Goal: Transaction & Acquisition: Purchase product/service

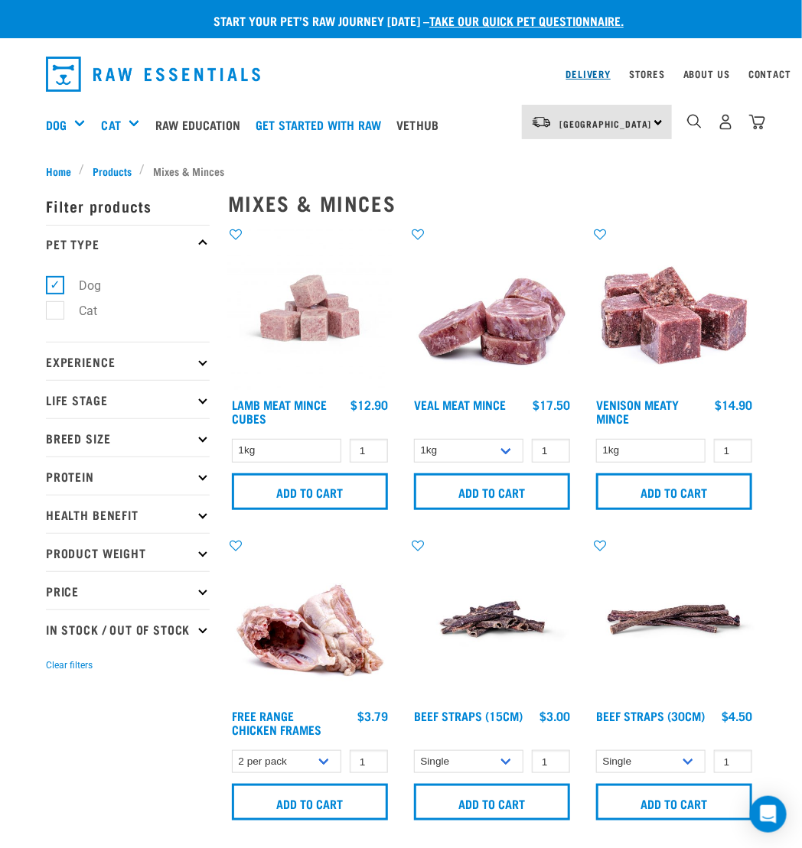
click at [591, 77] on link "Delivery" at bounding box center [588, 73] width 44 height 5
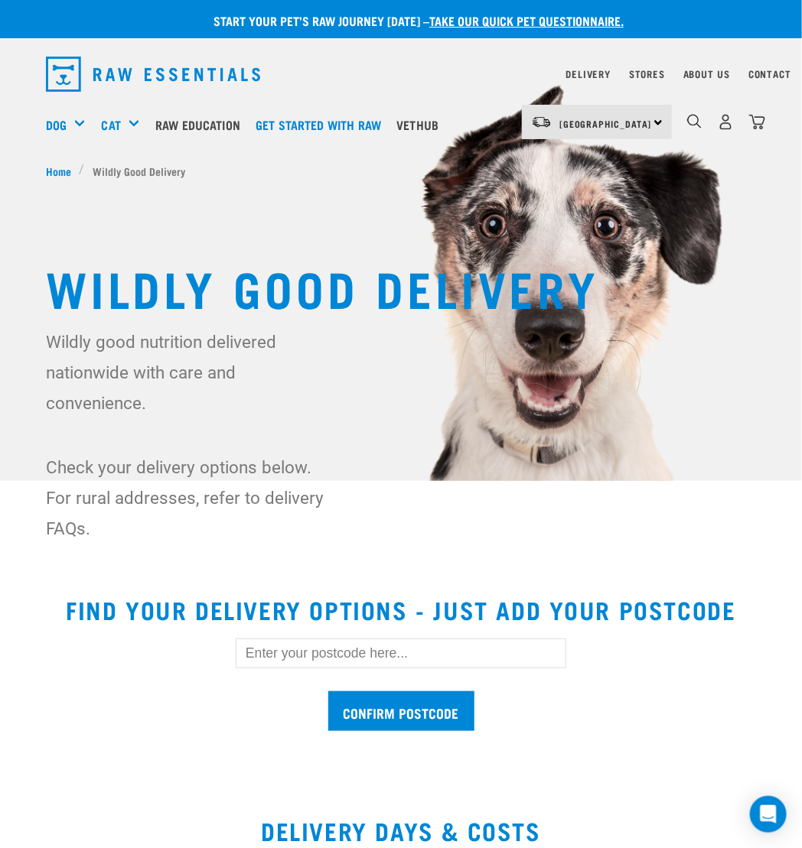
drag, startPoint x: 409, startPoint y: 655, endPoint x: 419, endPoint y: 639, distance: 19.3
click at [409, 653] on input "text" at bounding box center [401, 653] width 330 height 29
type input "3020"
click at [420, 699] on input "Confirm postcode" at bounding box center [401, 712] width 146 height 41
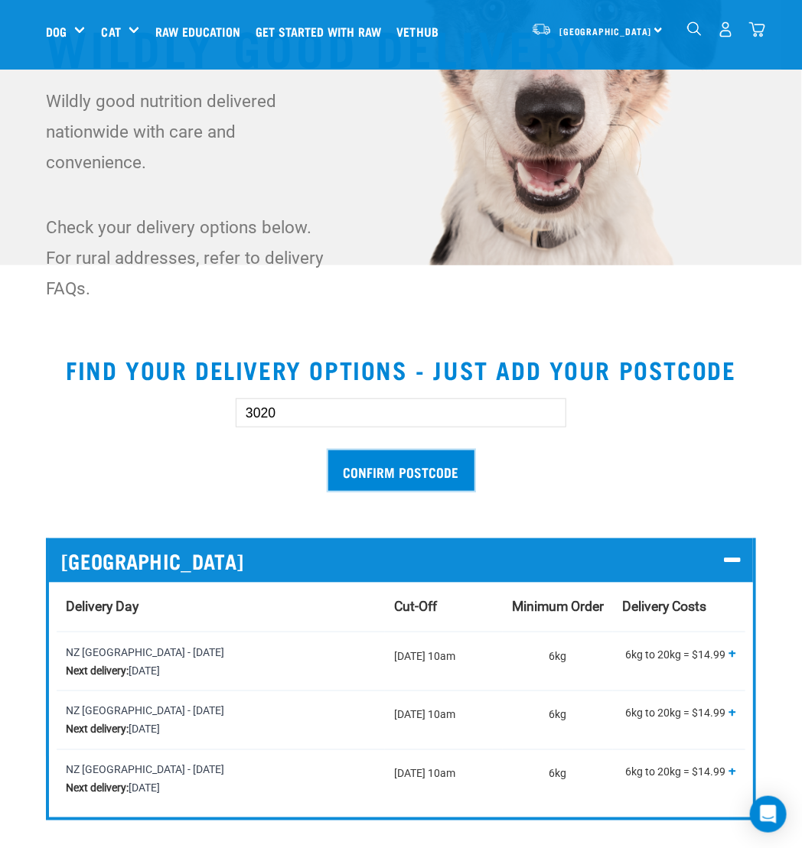
scroll to position [382, 0]
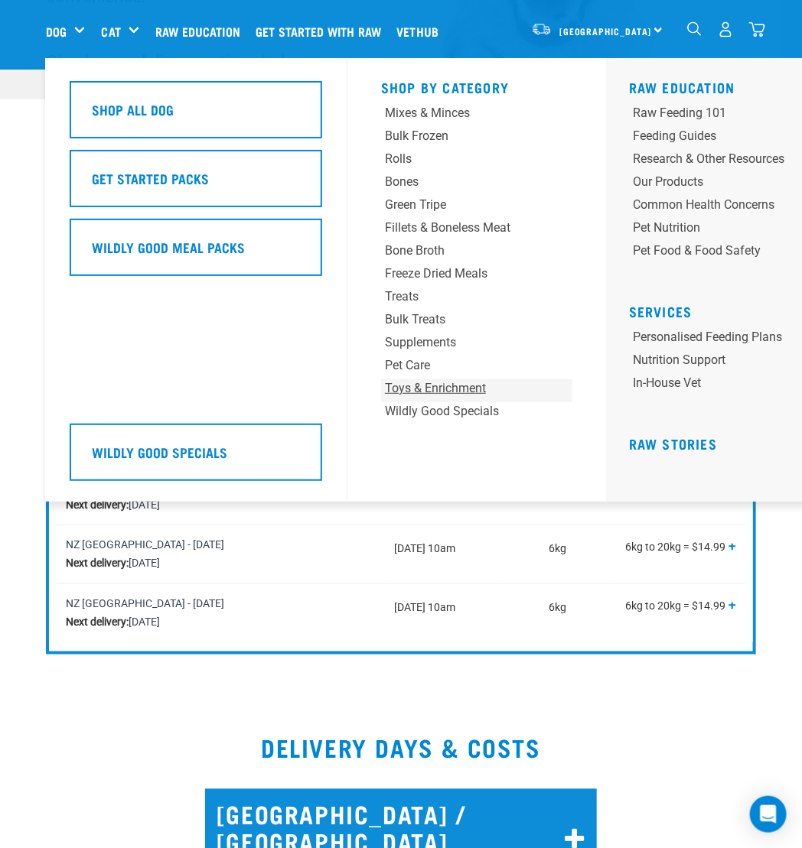
click at [411, 390] on div "Toys & Enrichment" at bounding box center [460, 388] width 151 height 18
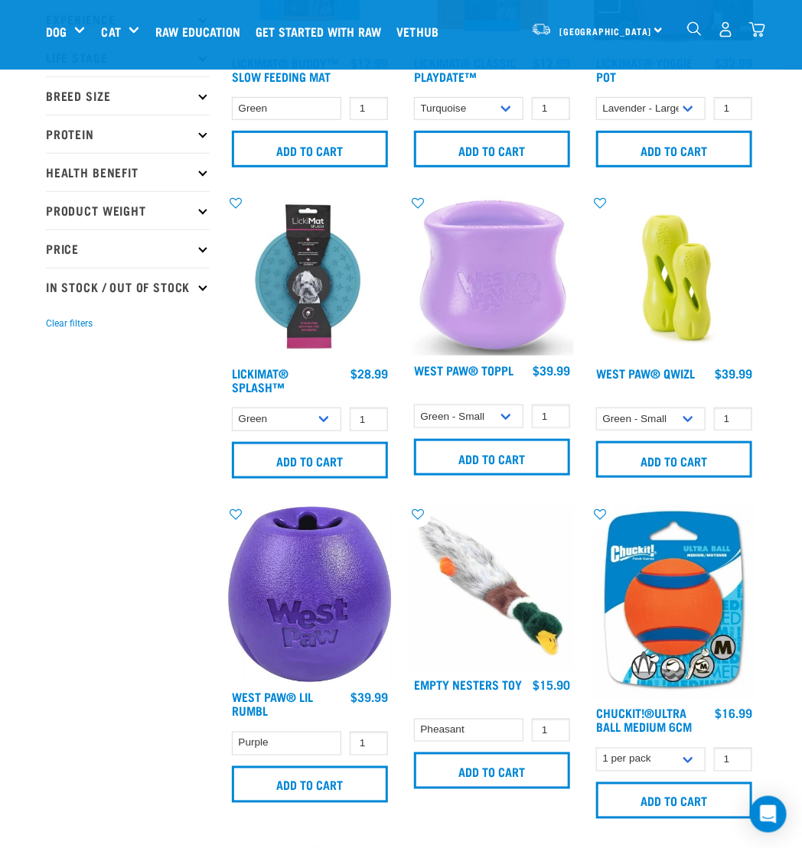
scroll to position [229, 0]
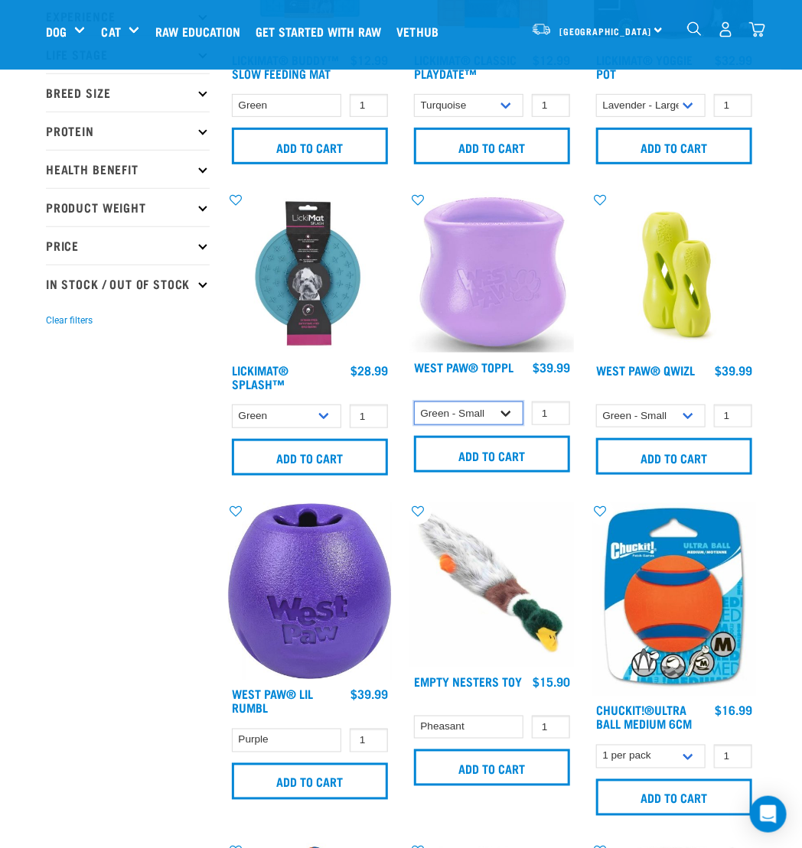
click at [484, 406] on select "Green - Small Lavender - Small Green - Large" at bounding box center [468, 414] width 109 height 24
select select "626157"
click at [414, 402] on select "Green - Small Lavender - Small Green - Large" at bounding box center [468, 414] width 109 height 24
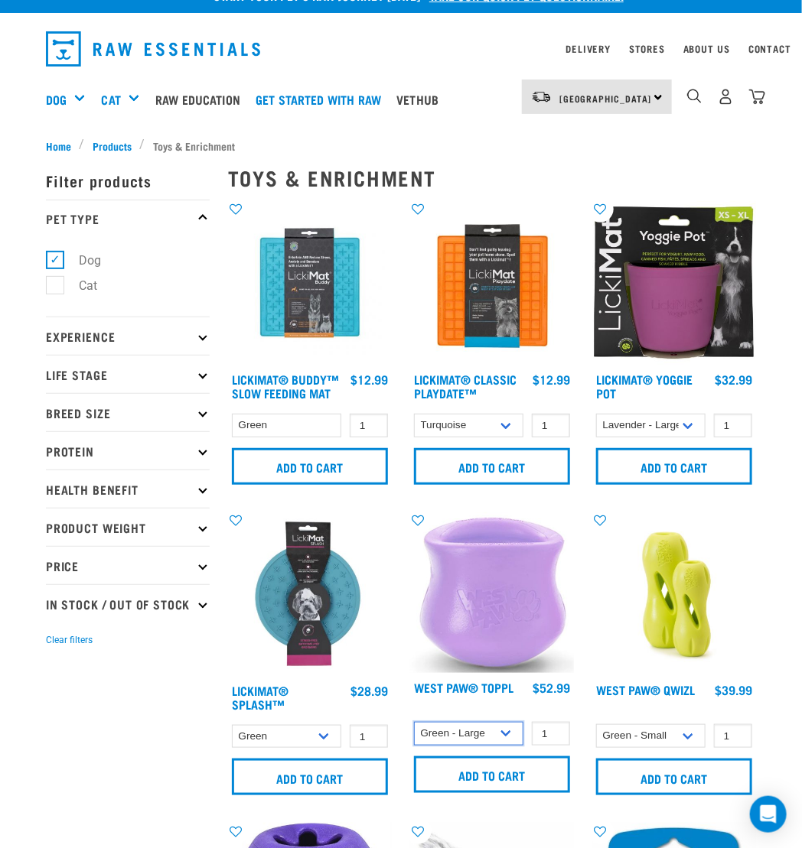
scroll to position [0, 0]
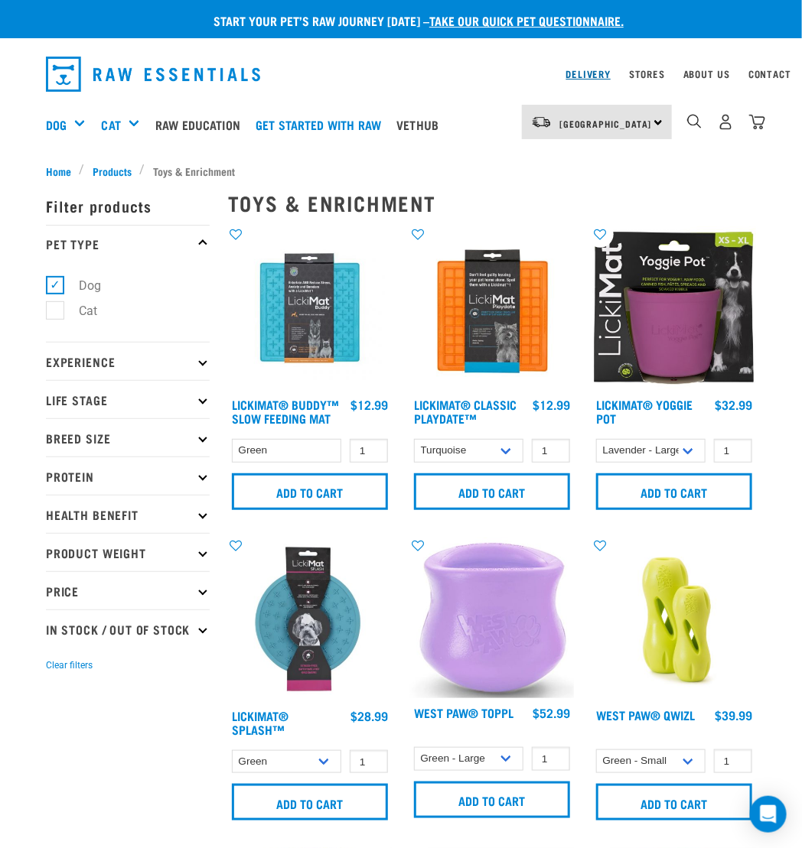
click at [593, 76] on link "Delivery" at bounding box center [588, 73] width 44 height 5
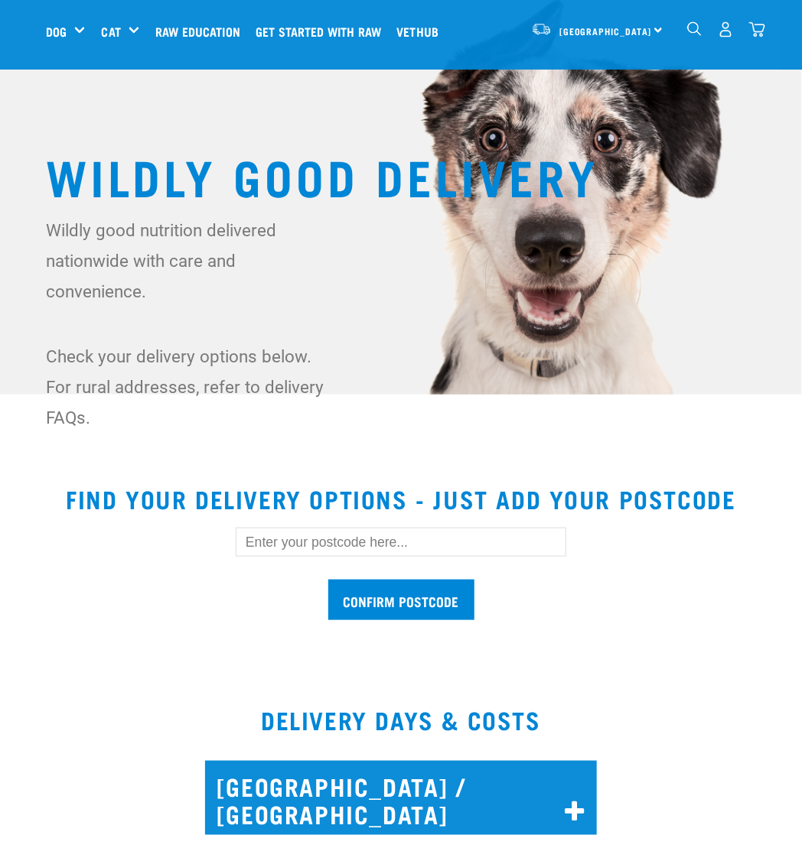
scroll to position [153, 0]
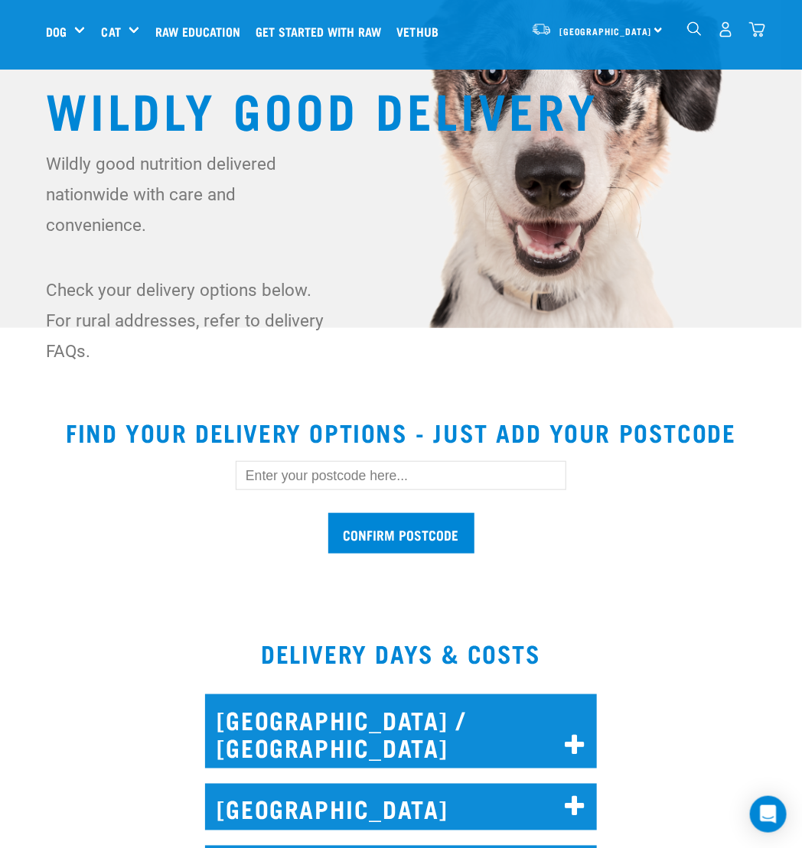
click at [280, 483] on input "text" at bounding box center [401, 475] width 330 height 29
click at [370, 521] on input "Confirm postcode" at bounding box center [401, 533] width 146 height 41
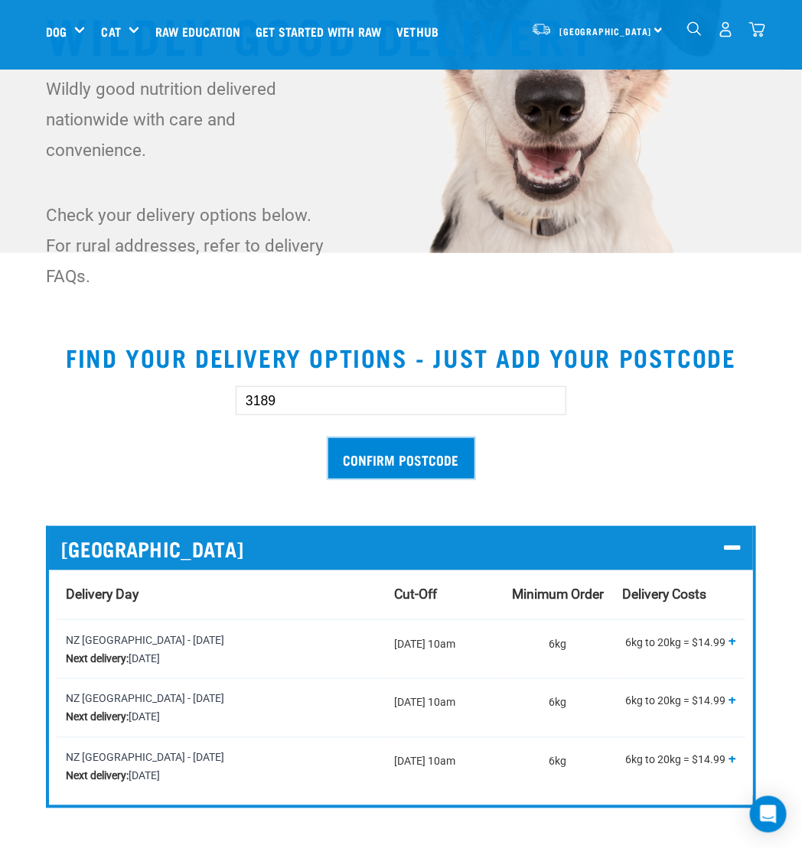
scroll to position [382, 0]
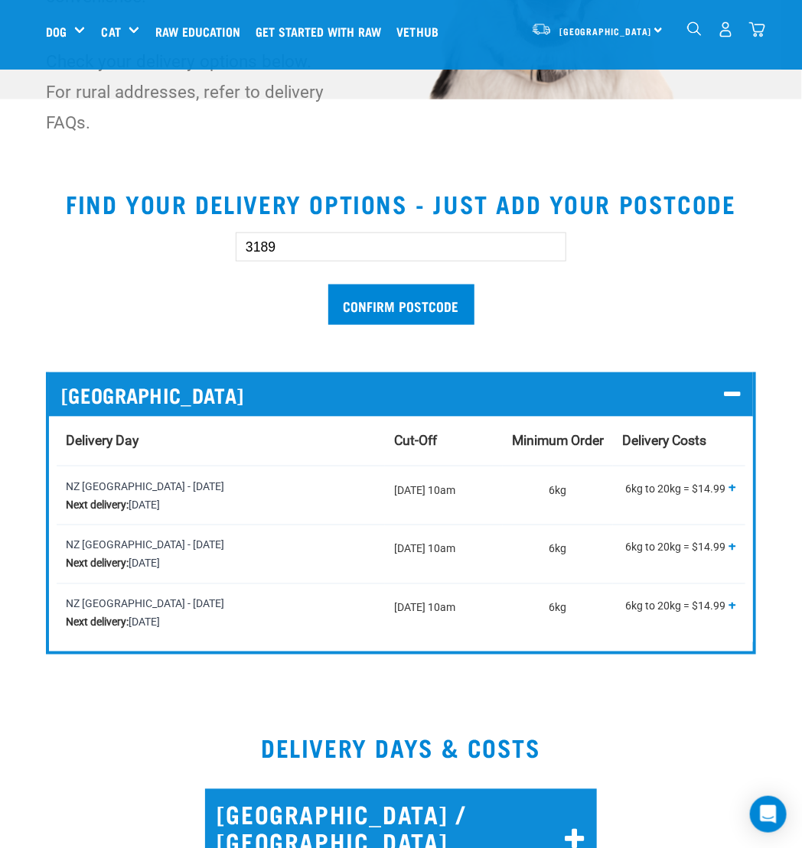
drag, startPoint x: 329, startPoint y: 246, endPoint x: 252, endPoint y: 254, distance: 77.7
click at [252, 254] on input "3189" at bounding box center [401, 247] width 330 height 29
type input "3508"
click at [363, 294] on input "Confirm postcode" at bounding box center [401, 305] width 146 height 41
click at [368, 298] on input "Confirm postcode" at bounding box center [401, 305] width 146 height 41
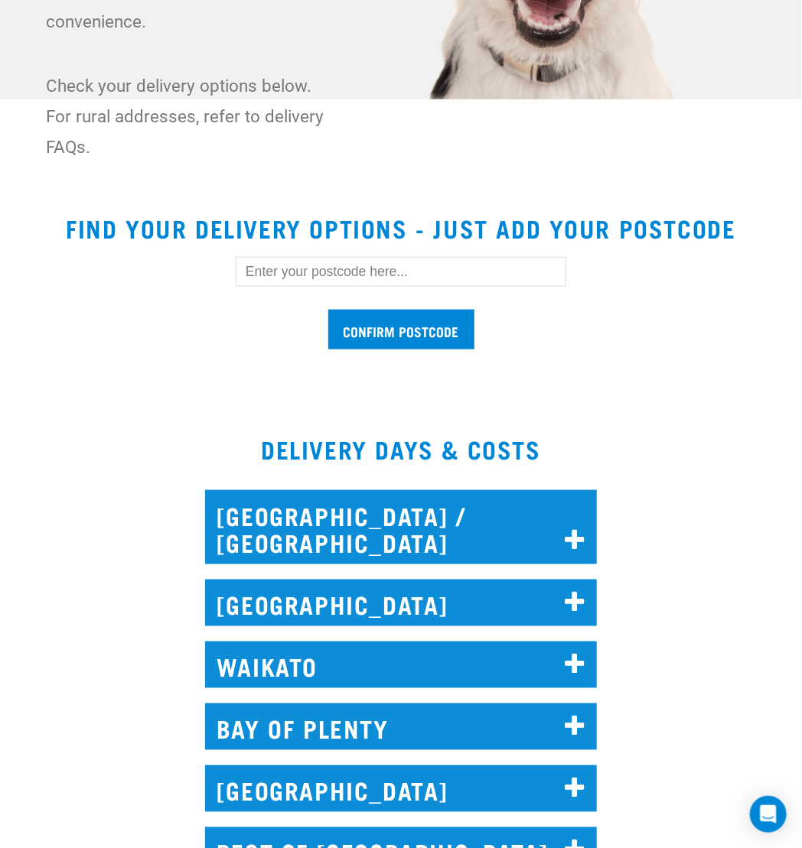
click at [299, 259] on input "text" at bounding box center [401, 271] width 330 height 29
type input "3508"
click at [328, 310] on input "Confirm postcode" at bounding box center [401, 330] width 146 height 41
click at [402, 337] on input "Confirm postcode" at bounding box center [401, 330] width 146 height 41
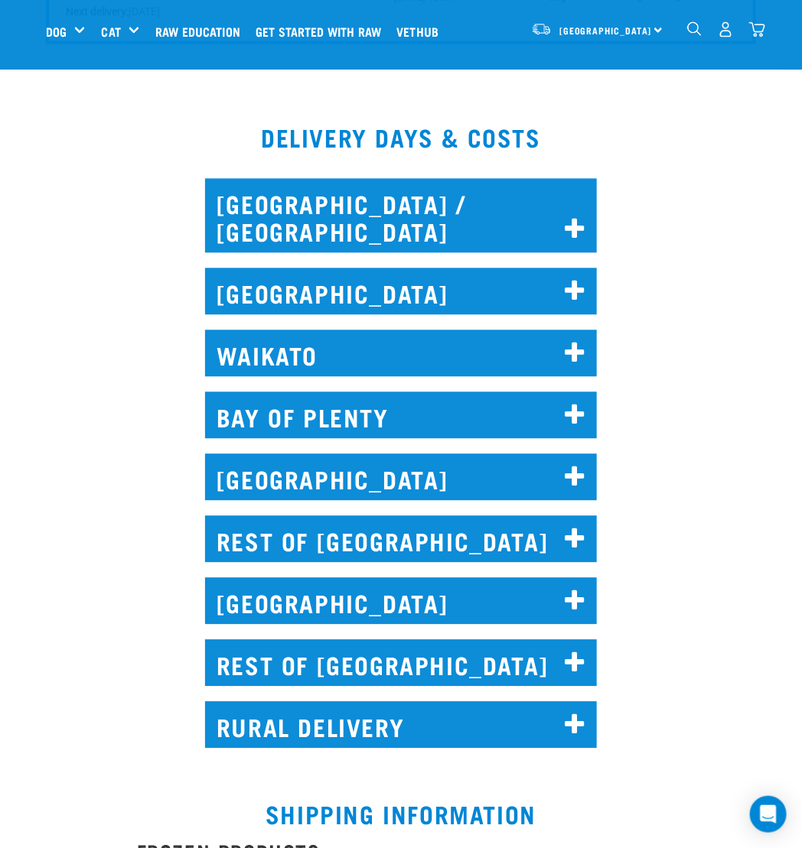
scroll to position [994, 0]
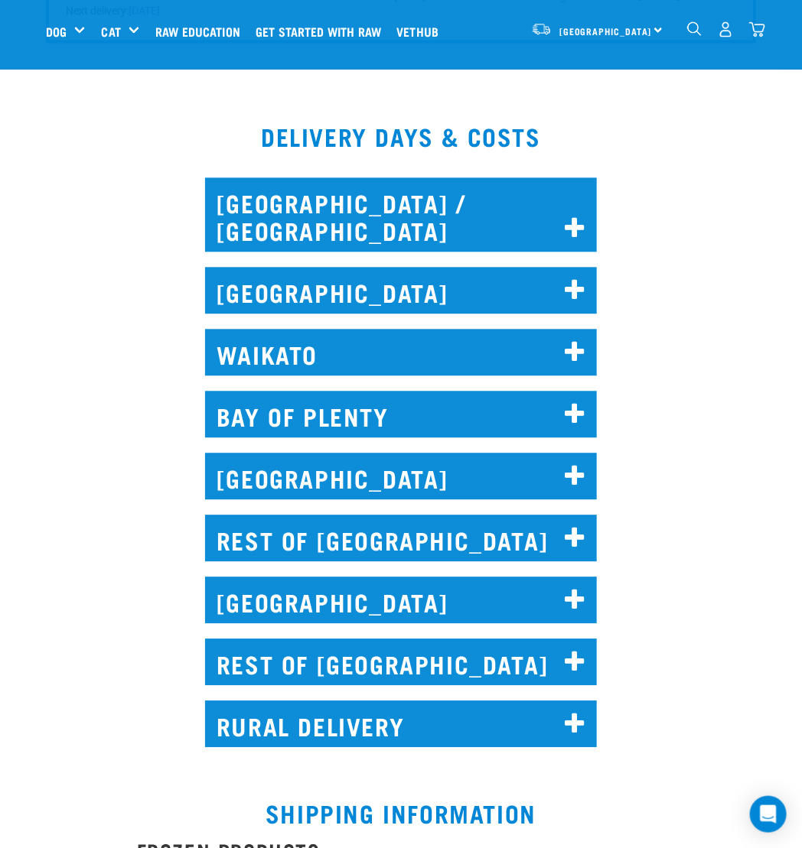
click at [389, 530] on h2 "REST OF NORTH ISLAND" at bounding box center [401, 538] width 392 height 47
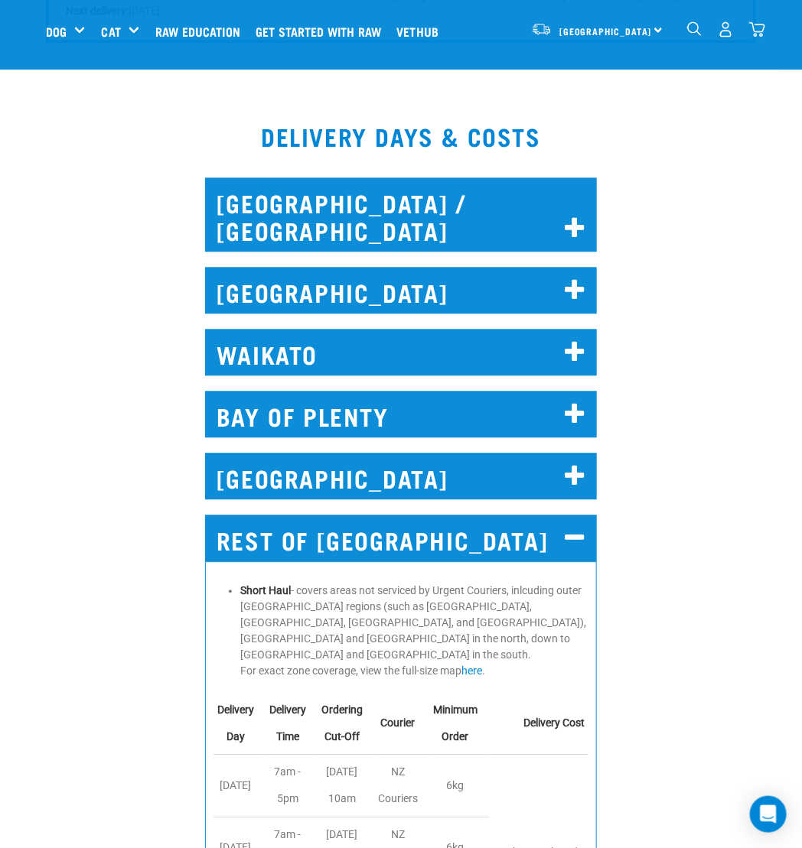
click at [392, 203] on h2 "NORTH AUCKLAND / WHANGAREI" at bounding box center [401, 214] width 392 height 74
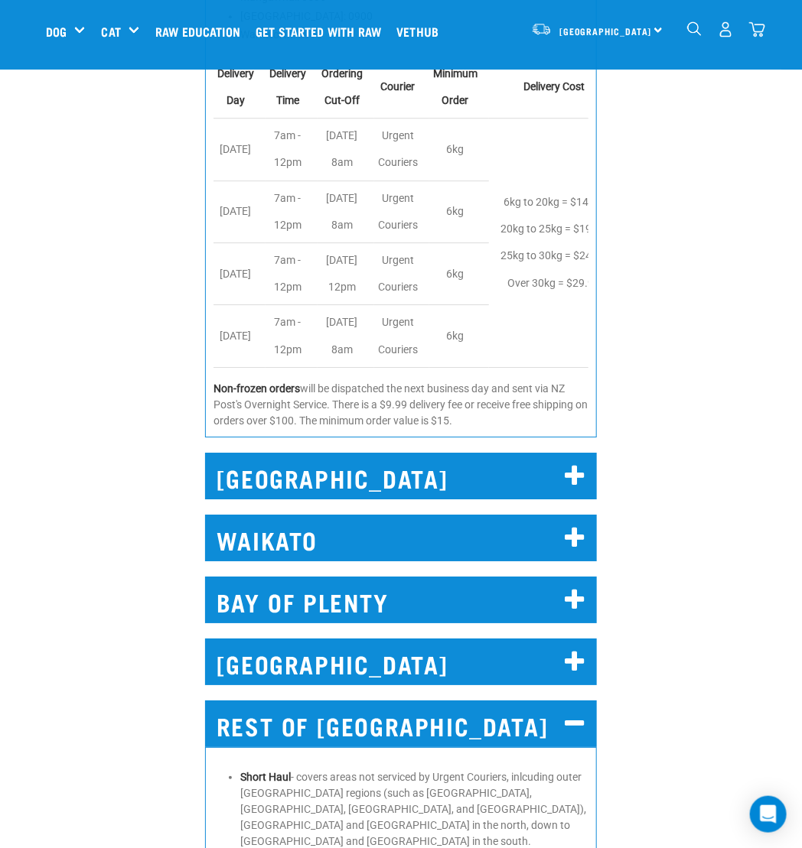
scroll to position [1530, 0]
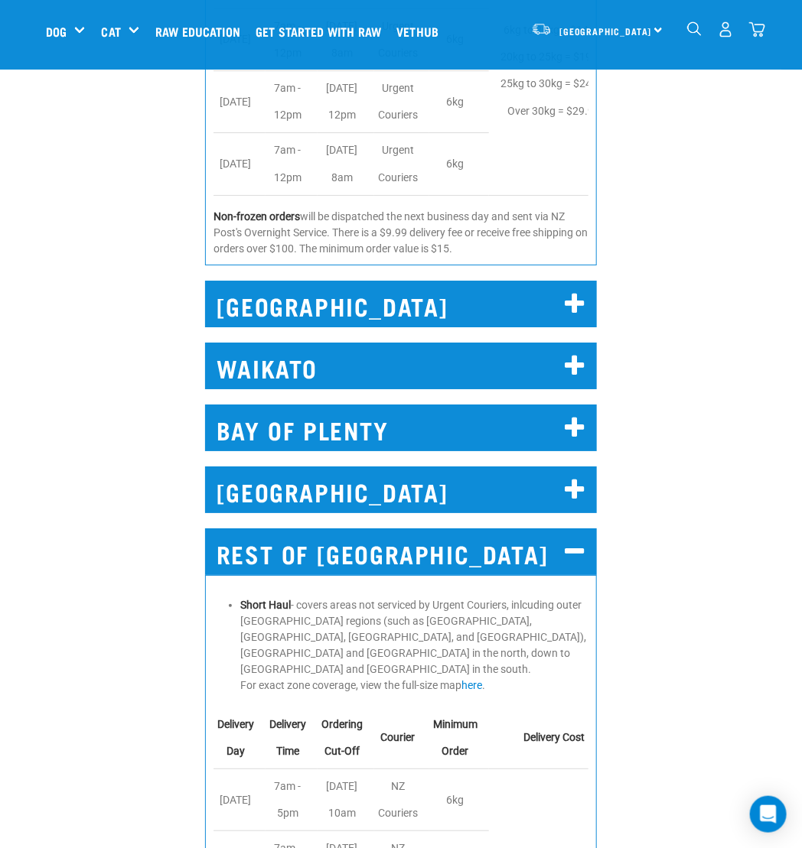
click at [366, 360] on h2 "WAIKATO" at bounding box center [401, 366] width 392 height 47
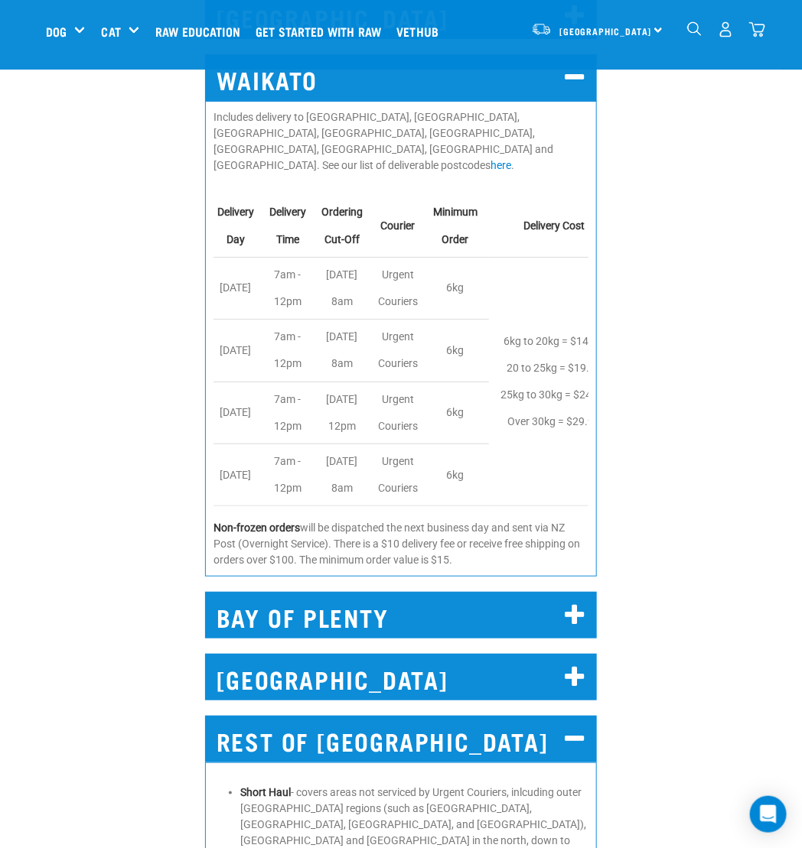
scroll to position [1912, 0]
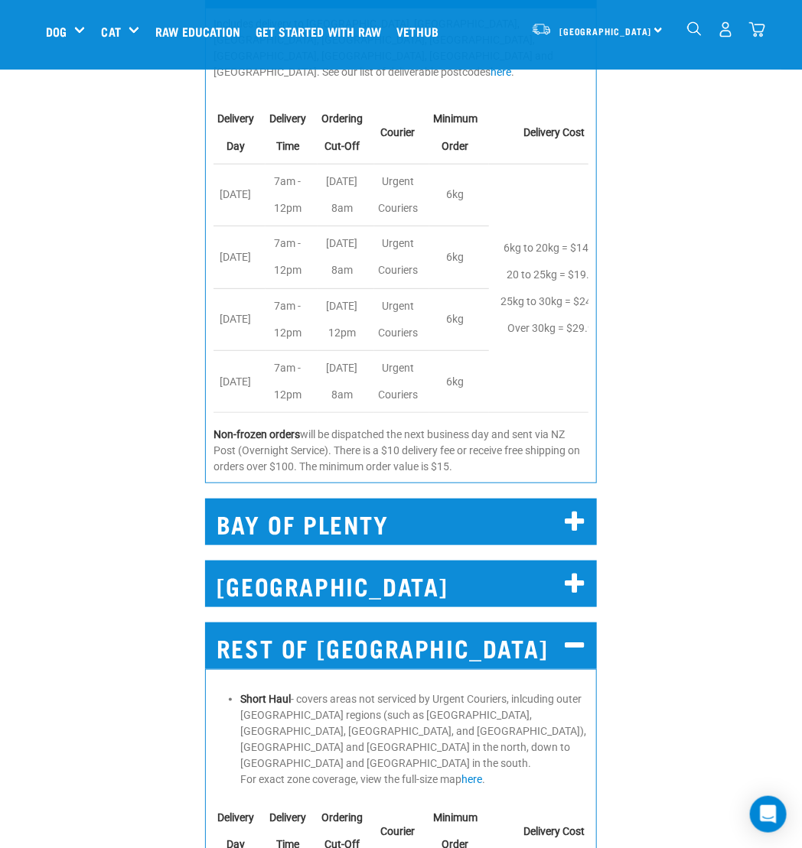
click at [390, 499] on h2 "BAY OF PLENTY" at bounding box center [401, 522] width 392 height 47
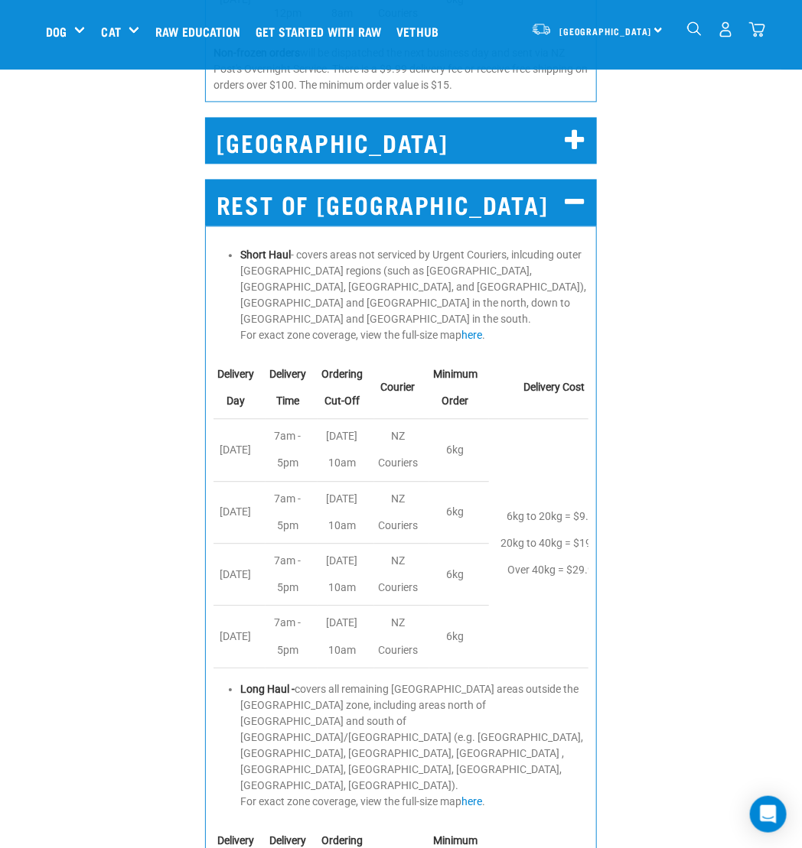
scroll to position [2907, 0]
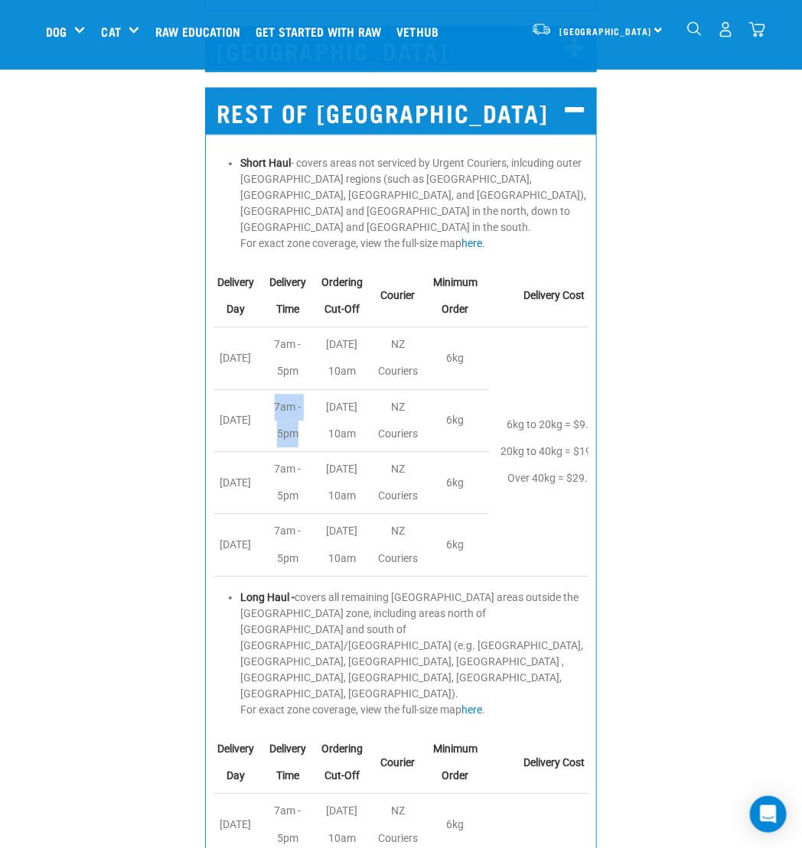
drag, startPoint x: 322, startPoint y: 382, endPoint x: 292, endPoint y: 363, distance: 35.4
click at [292, 389] on td "7am - 5pm" at bounding box center [291, 420] width 52 height 62
copy td "7am - 5pm"
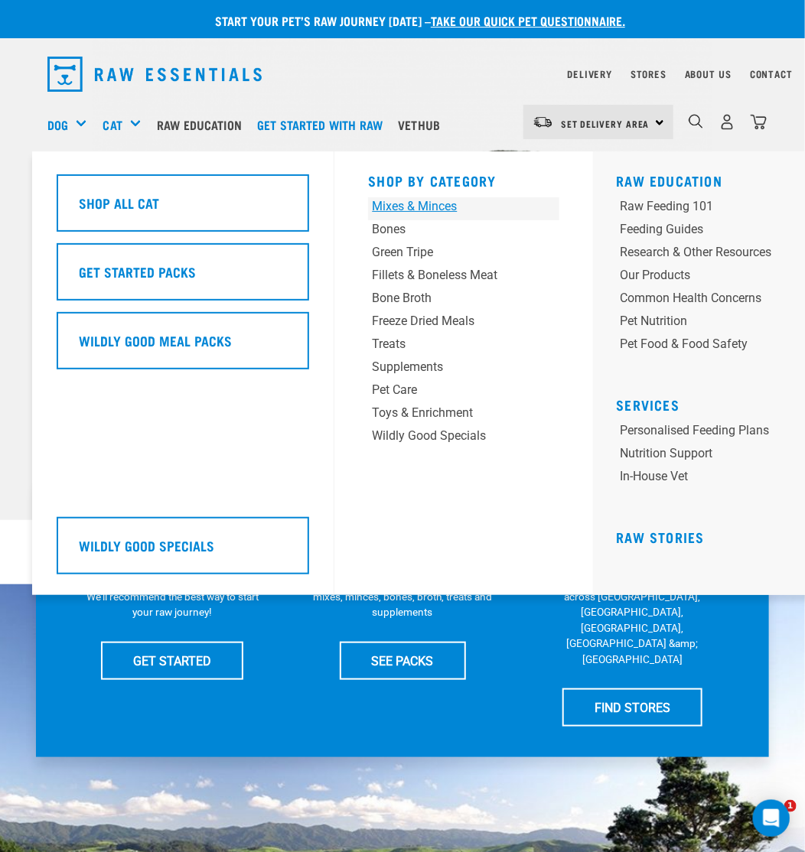
click at [402, 203] on div "Mixes & Minces" at bounding box center [447, 206] width 151 height 18
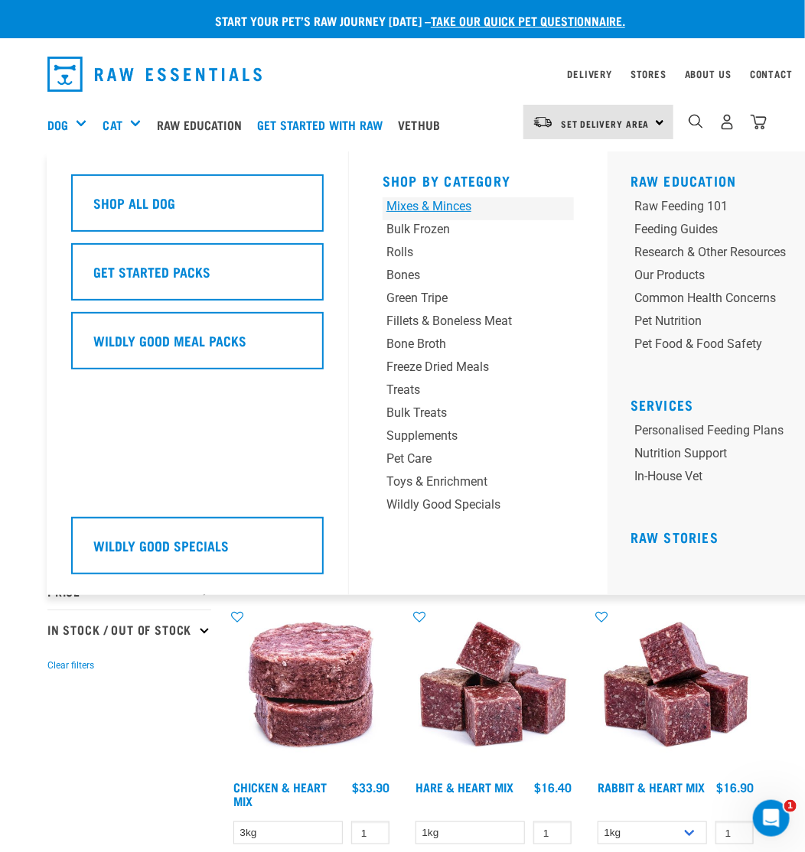
click at [404, 207] on div "Mixes & Minces" at bounding box center [461, 206] width 151 height 18
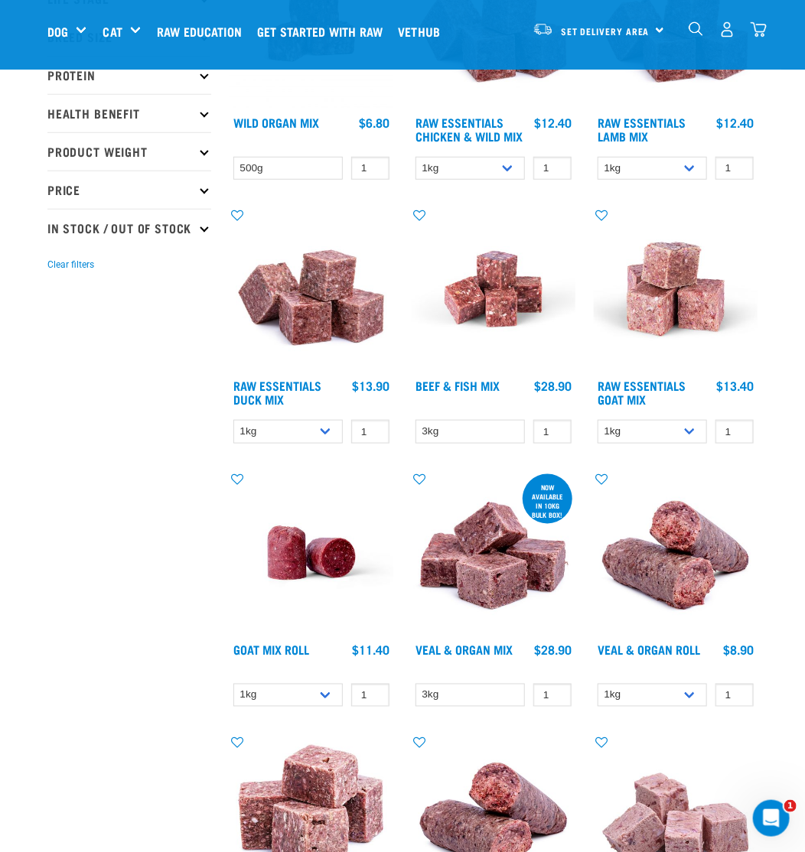
scroll to position [306, 0]
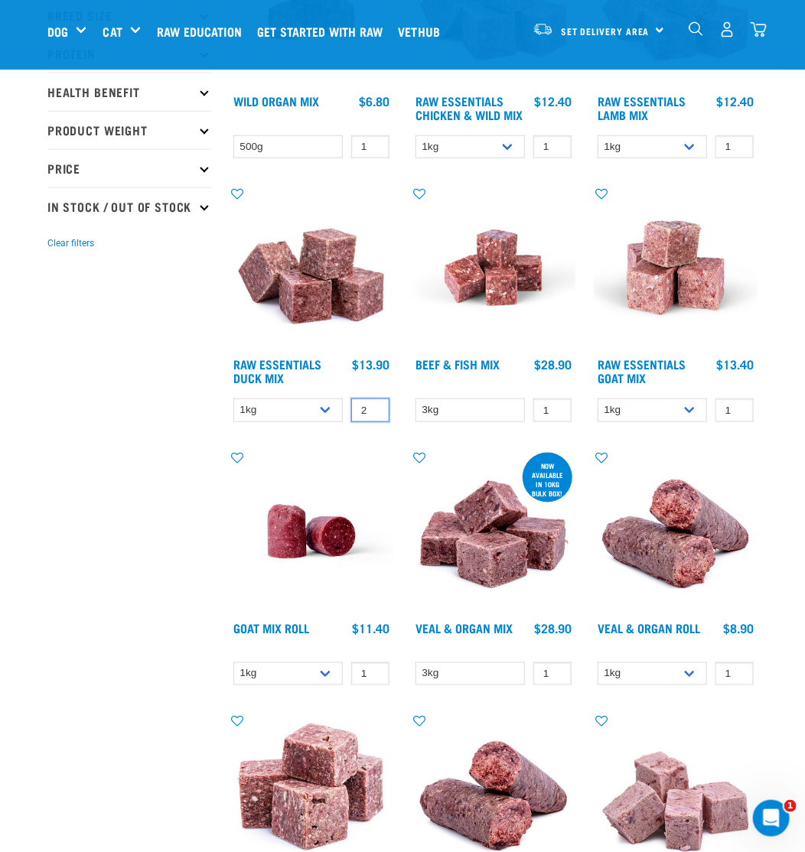
click at [376, 404] on input "2" at bounding box center [370, 411] width 38 height 24
type input "3"
click at [376, 404] on input "3" at bounding box center [370, 411] width 38 height 24
click at [301, 402] on select "1kg 3kg" at bounding box center [287, 411] width 109 height 24
select select "442098"
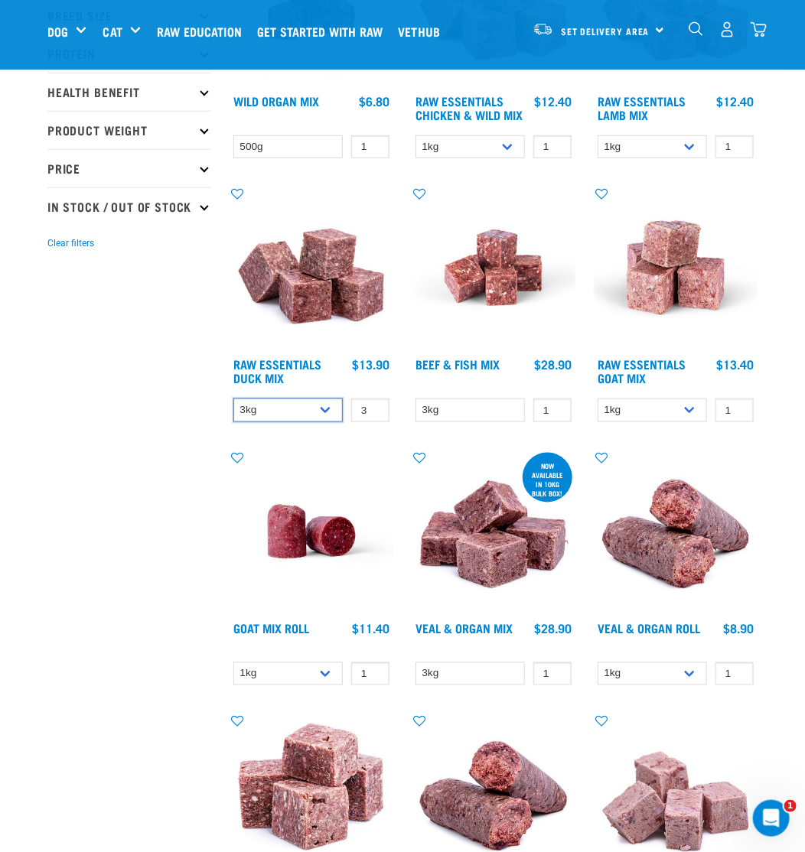
click at [233, 399] on select "1kg 3kg" at bounding box center [287, 411] width 109 height 24
click at [600, 29] on span "Set Delivery Area" at bounding box center [605, 30] width 89 height 5
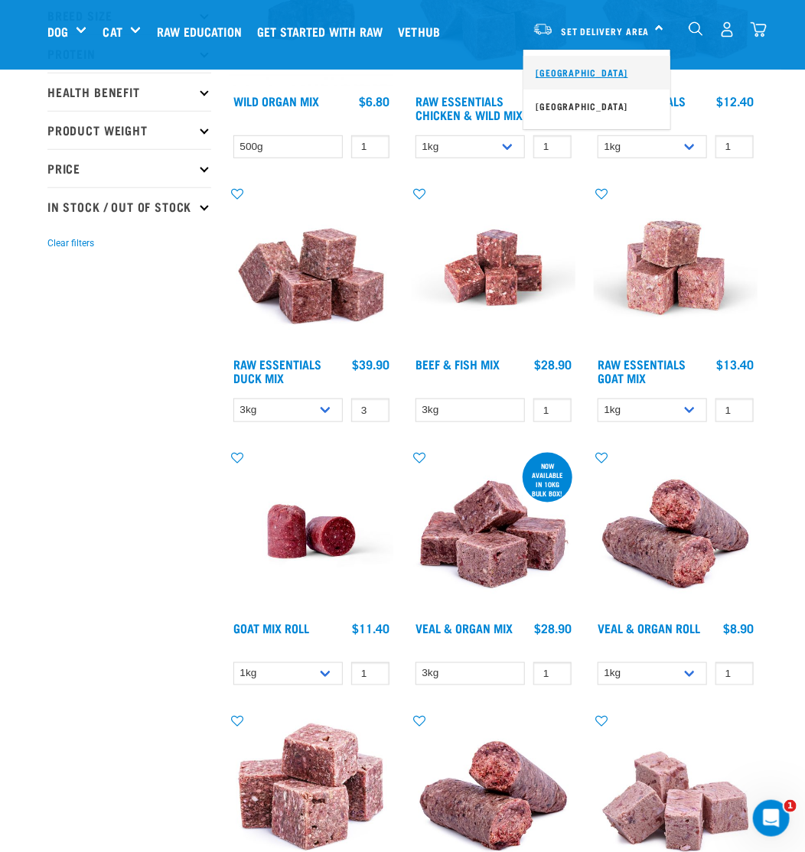
click at [582, 73] on link "[GEOGRAPHIC_DATA]" at bounding box center [596, 73] width 147 height 34
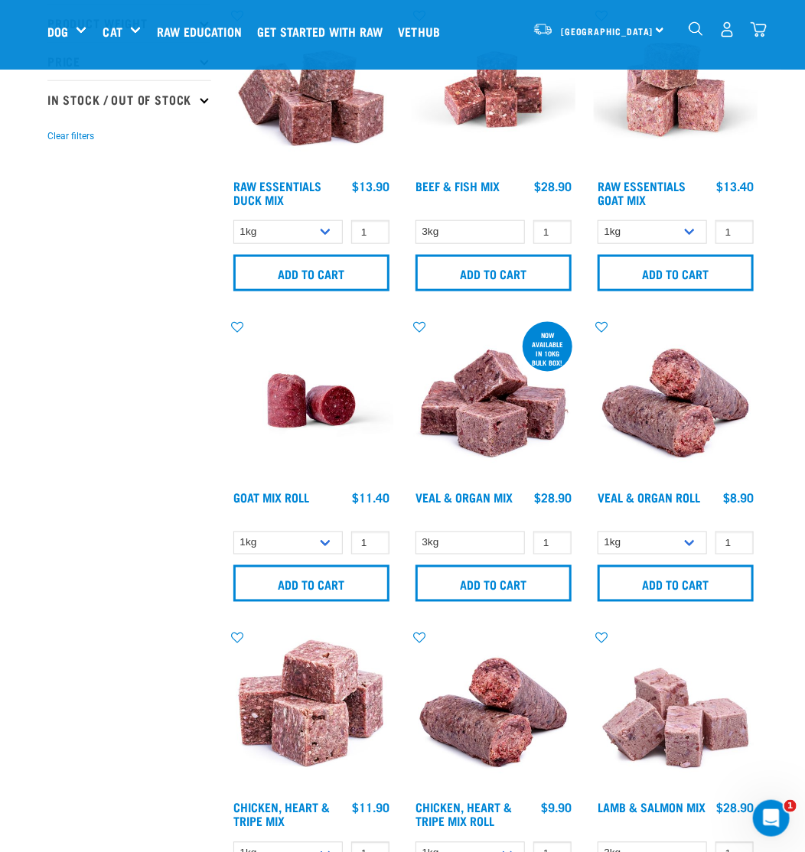
scroll to position [258, 0]
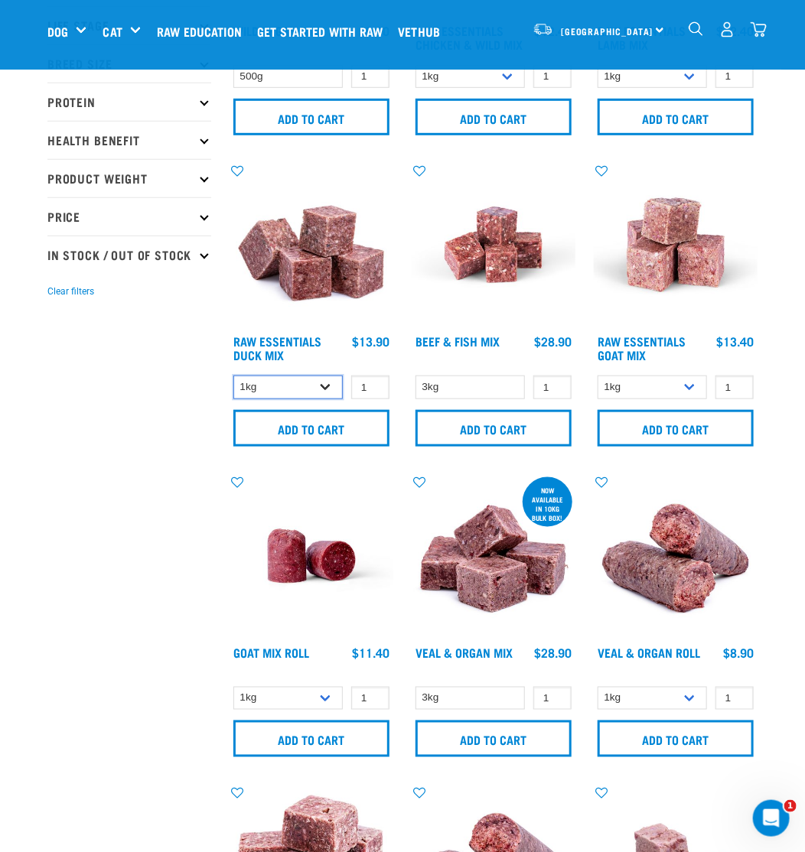
click at [330, 384] on select "1kg 3kg" at bounding box center [287, 388] width 109 height 24
select select "442098"
click at [233, 376] on select "1kg 3kg" at bounding box center [287, 388] width 109 height 24
click at [374, 381] on input "2" at bounding box center [370, 388] width 38 height 24
type input "3"
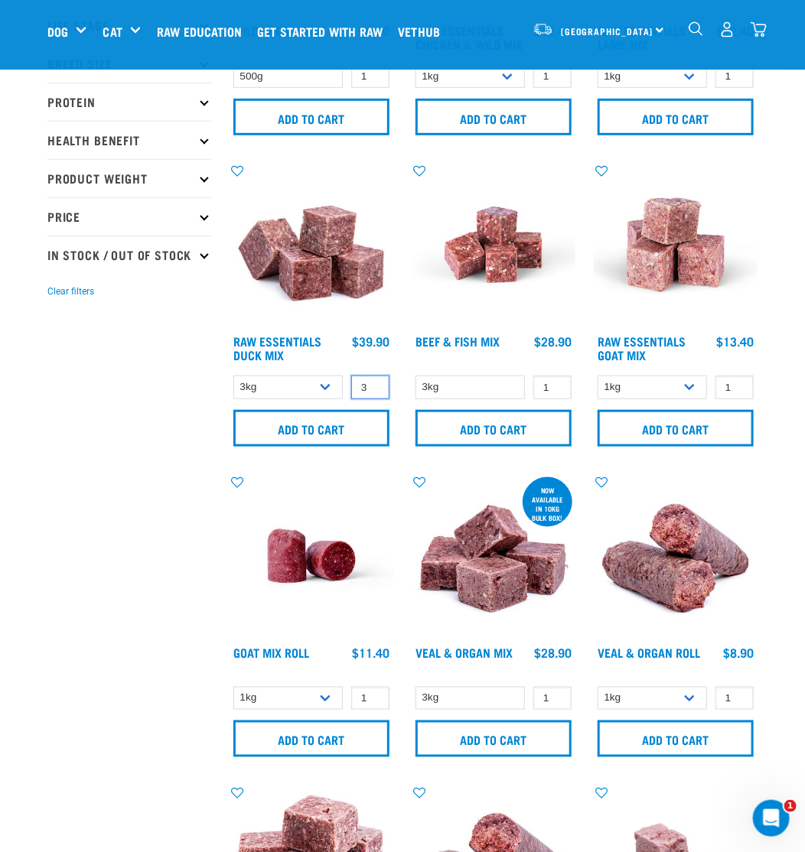
click at [374, 381] on input "3" at bounding box center [370, 388] width 38 height 24
click at [356, 424] on input "Add to cart" at bounding box center [311, 428] width 156 height 37
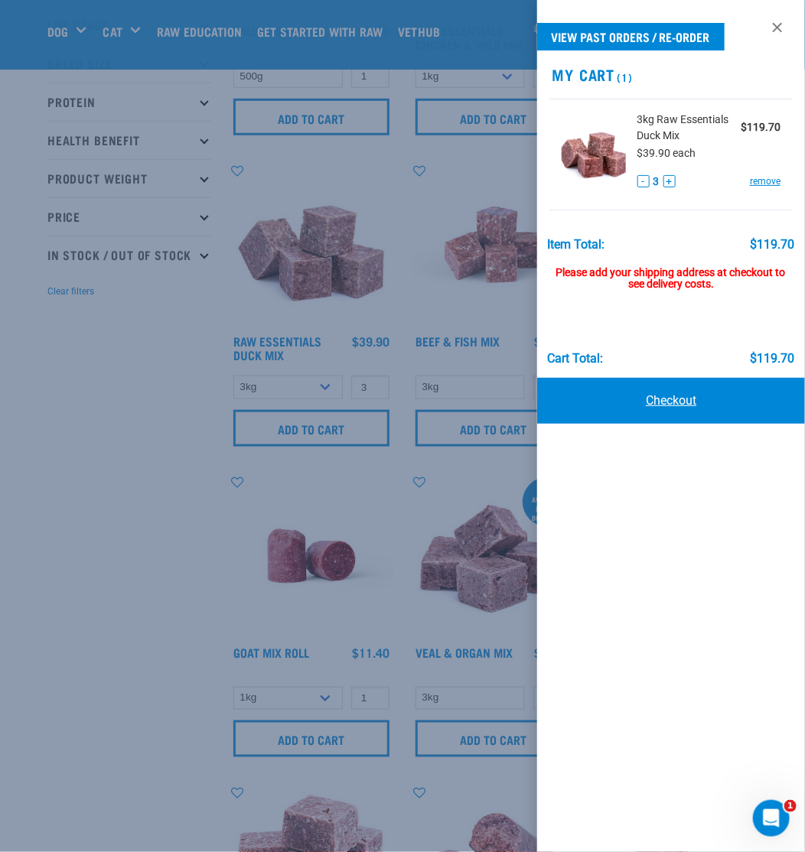
click at [668, 392] on link "Checkout" at bounding box center [671, 401] width 268 height 46
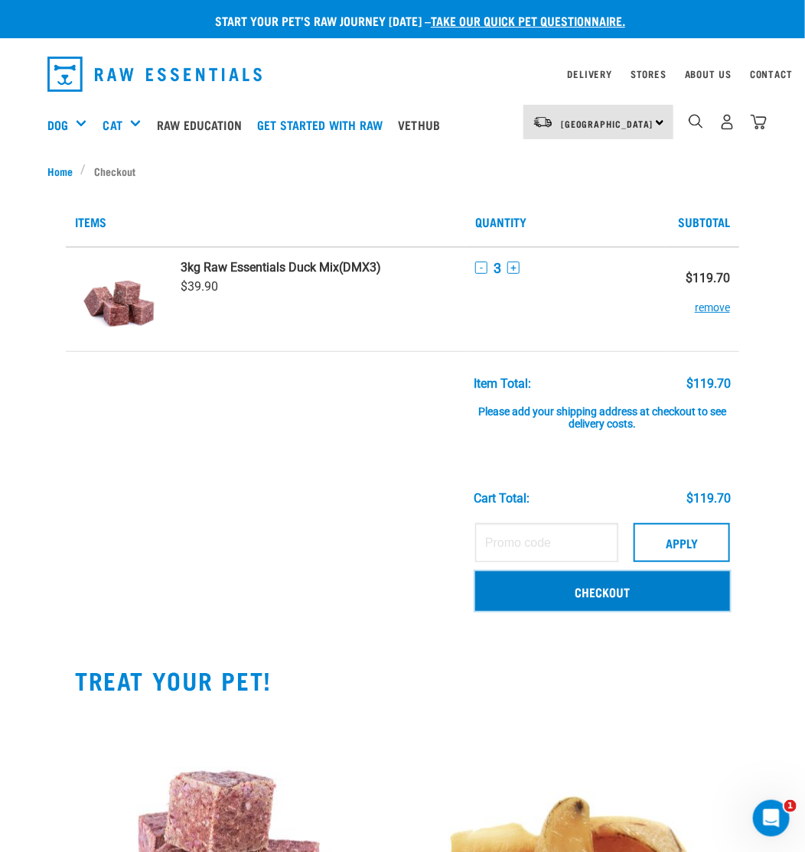
click at [633, 597] on link "Checkout" at bounding box center [602, 591] width 255 height 40
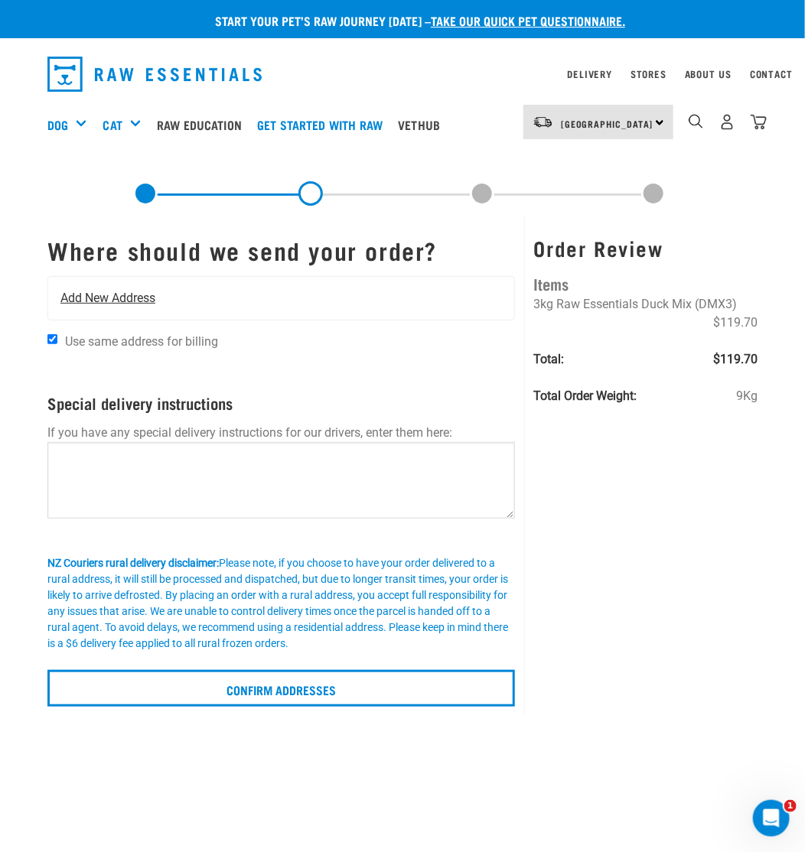
click at [102, 302] on span "Add New Address" at bounding box center [107, 298] width 95 height 18
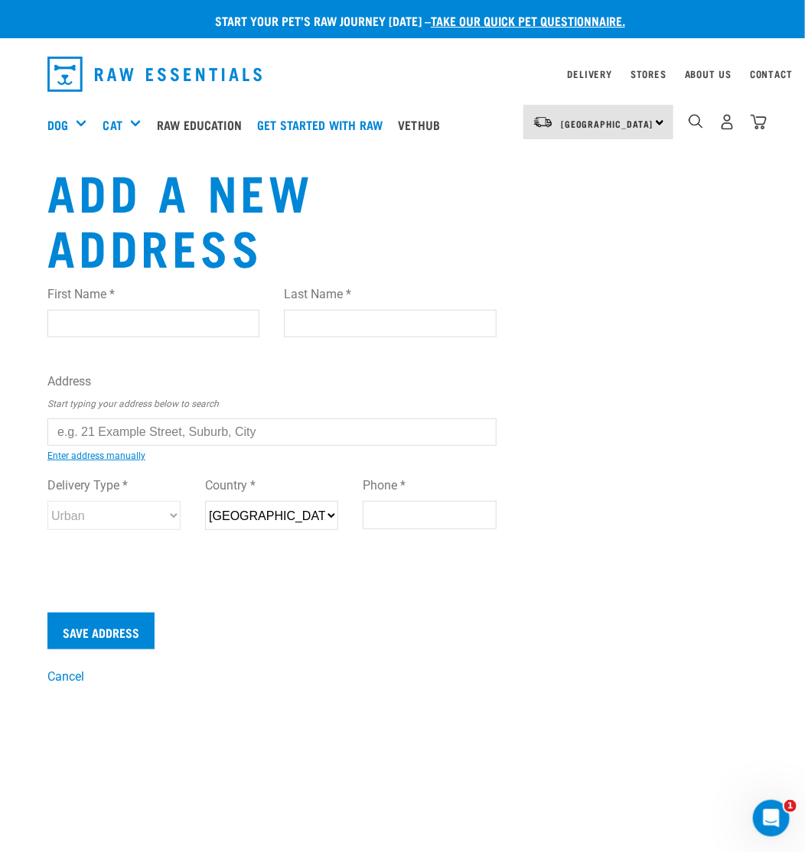
click at [112, 326] on input "First Name *" at bounding box center [153, 324] width 212 height 28
click at [135, 324] on input "First Name *" at bounding box center [153, 324] width 212 height 28
paste input "Jenny COYLE"
drag, startPoint x: 94, startPoint y: 324, endPoint x: 130, endPoint y: 320, distance: 36.2
click at [140, 322] on input "Jenny COYLE" at bounding box center [153, 324] width 212 height 28
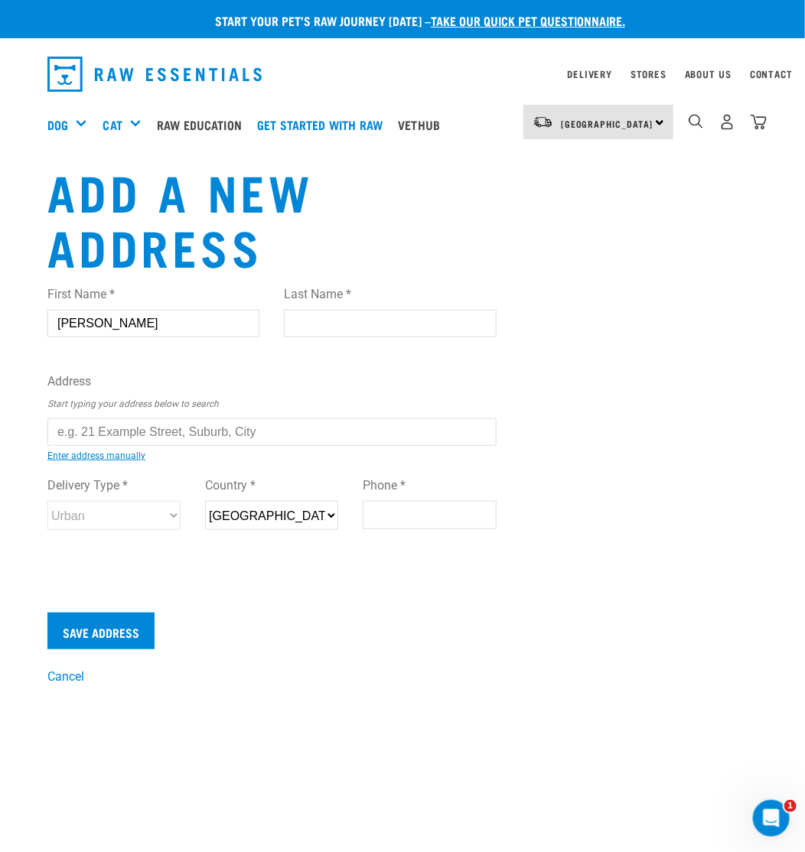
type input "Jenny"
type input "COYLE"
click at [394, 510] on input "Phone *" at bounding box center [429, 515] width 133 height 28
paste input "021918395"
type input "021918395"
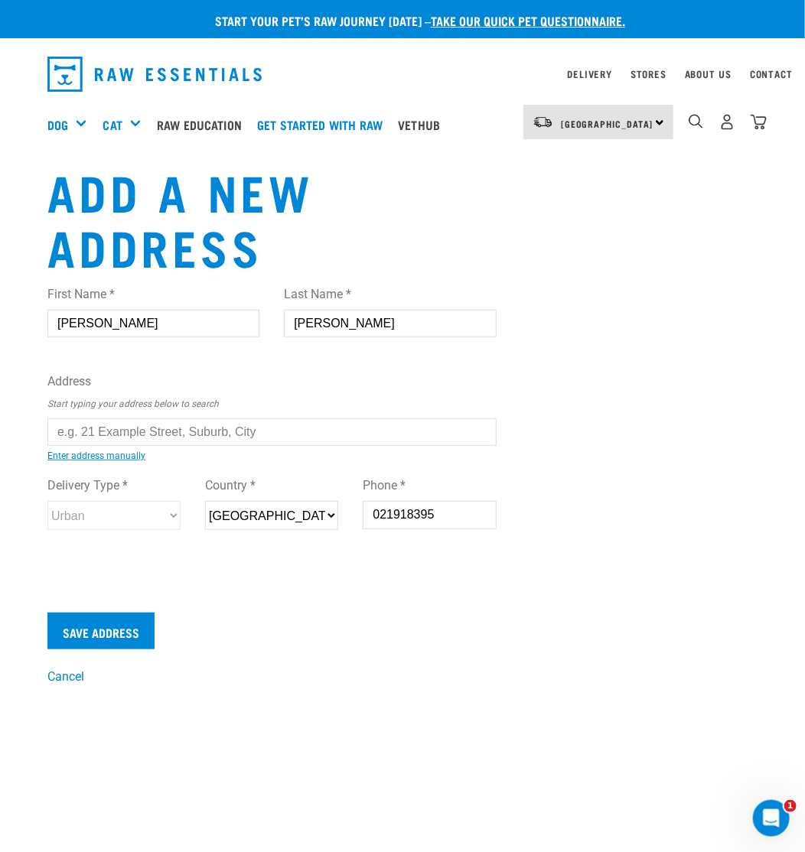
click at [129, 425] on input "text" at bounding box center [271, 432] width 449 height 28
paste input "4/237 Main Rd North"
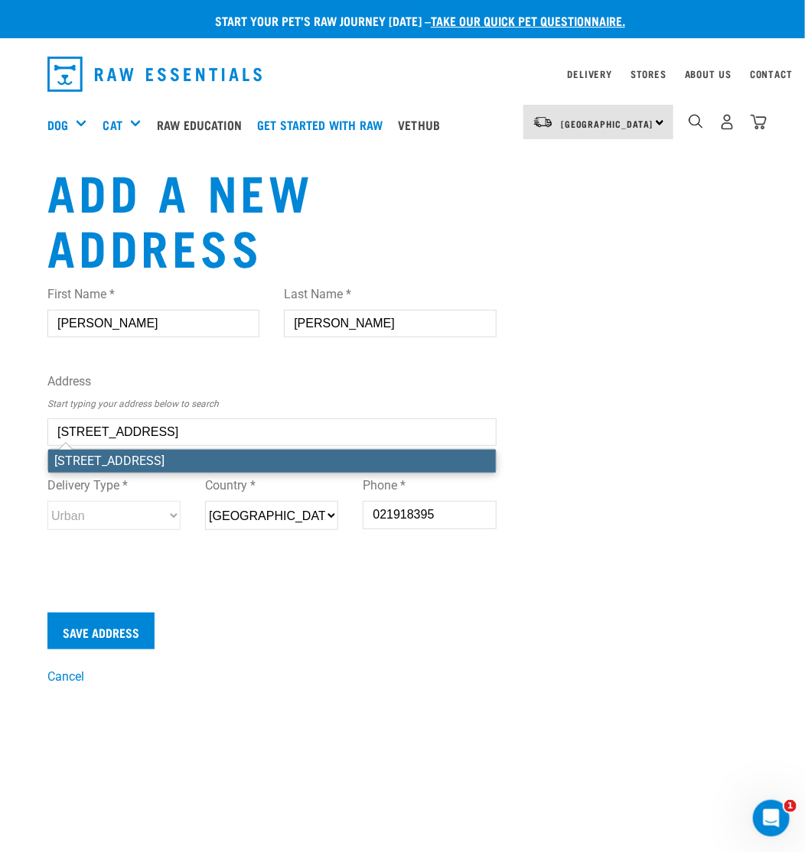
click at [207, 431] on input "4/237 Main Rd North" at bounding box center [271, 432] width 449 height 28
type input "4/237 Main Rd North"
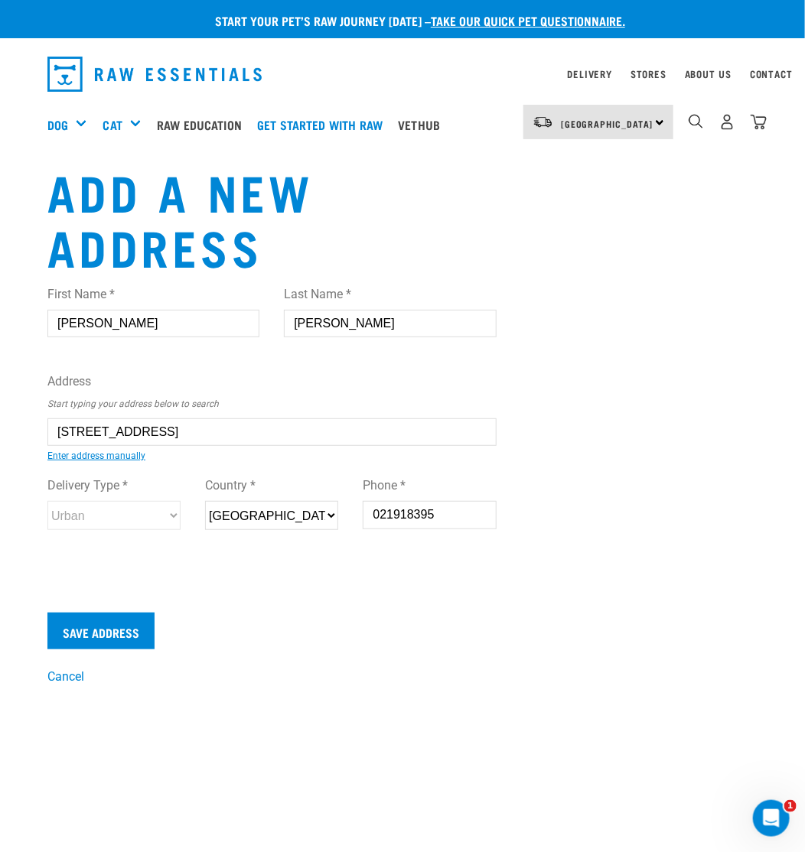
drag, startPoint x: 197, startPoint y: 435, endPoint x: 39, endPoint y: 425, distance: 158.7
click at [39, 425] on div "First Name * Jenny Last Name * COYLE Address Start typing your address below to…" at bounding box center [272, 434] width 474 height 322
paste input "Shop 4/237 Main Road North"
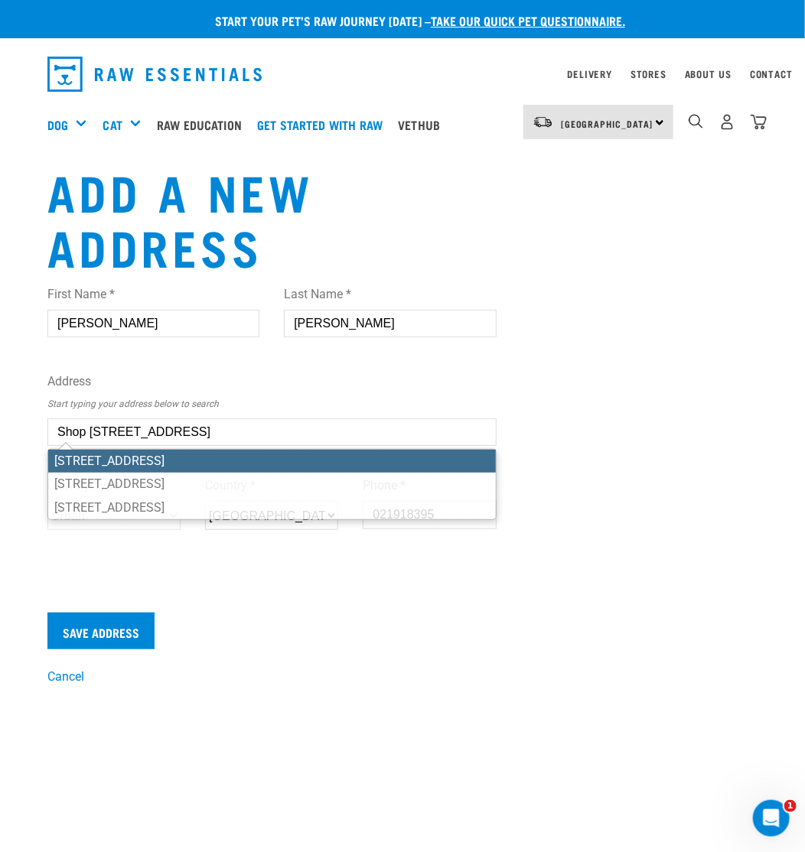
type input "Shop 4/237 Main Road North, tairua"
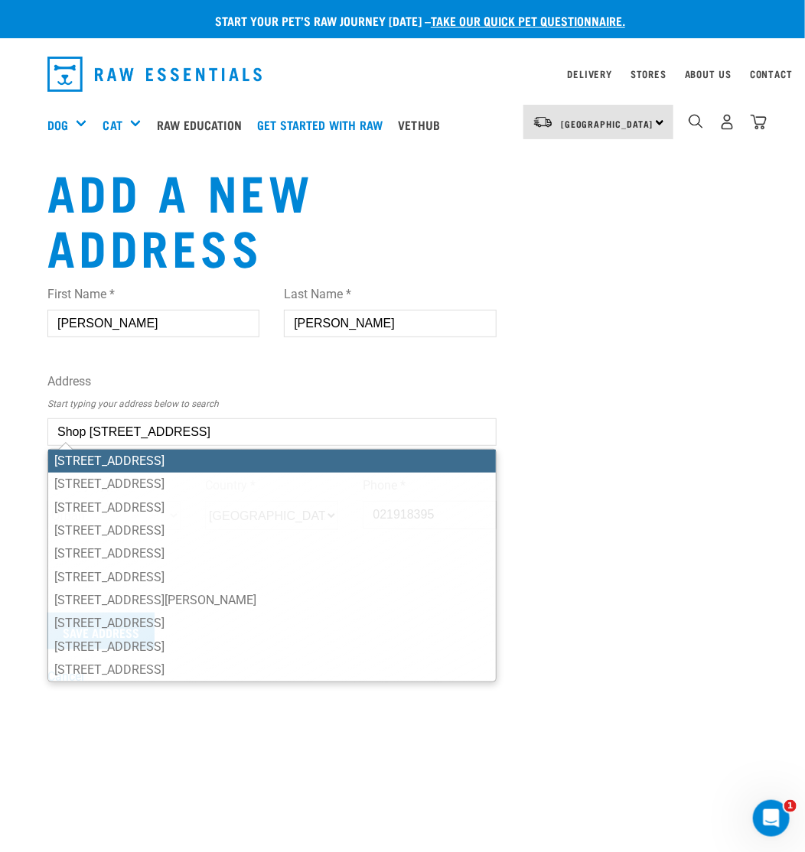
drag, startPoint x: 298, startPoint y: 437, endPoint x: -62, endPoint y: 449, distance: 360.5
click at [0, 449] on html "Start your pet’s raw journey today – take our quick pet questionnaire. Delivery…" at bounding box center [402, 696] width 805 height 1392
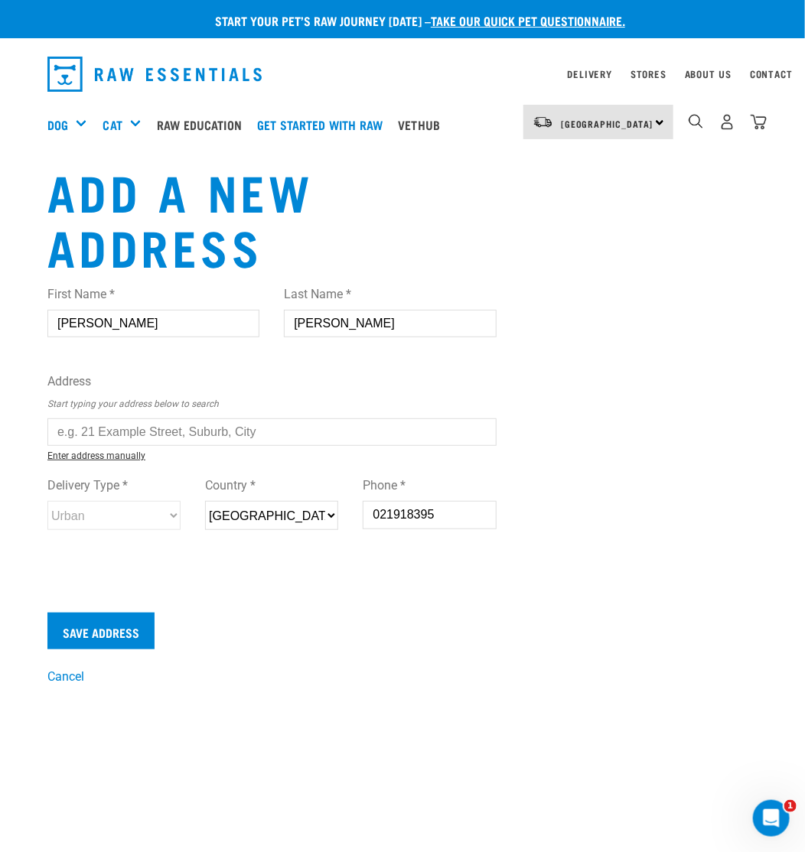
click at [93, 451] on link "Enter address manually" at bounding box center [96, 456] width 98 height 11
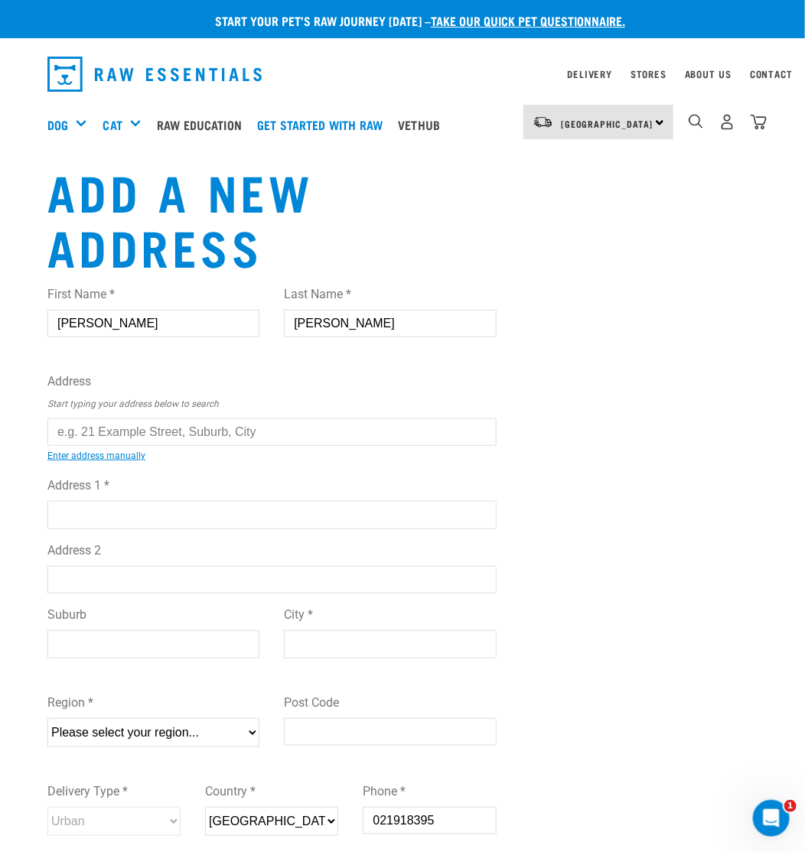
click at [169, 432] on input "text" at bounding box center [271, 432] width 449 height 28
click at [114, 454] on link "Enter address manually" at bounding box center [96, 456] width 98 height 11
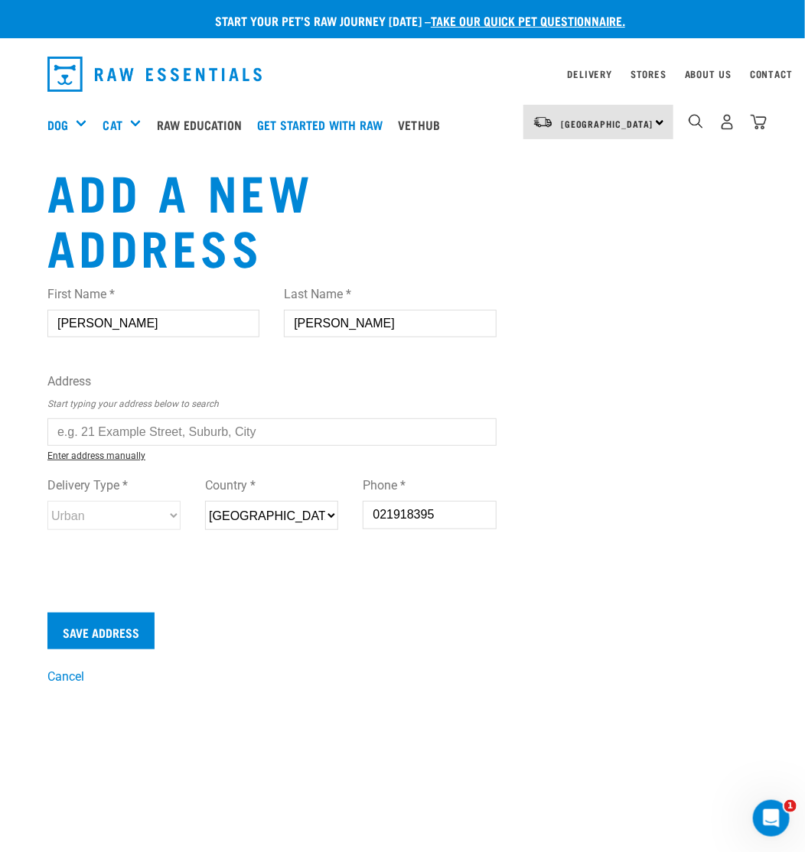
click at [106, 460] on link "Enter address manually" at bounding box center [96, 456] width 98 height 11
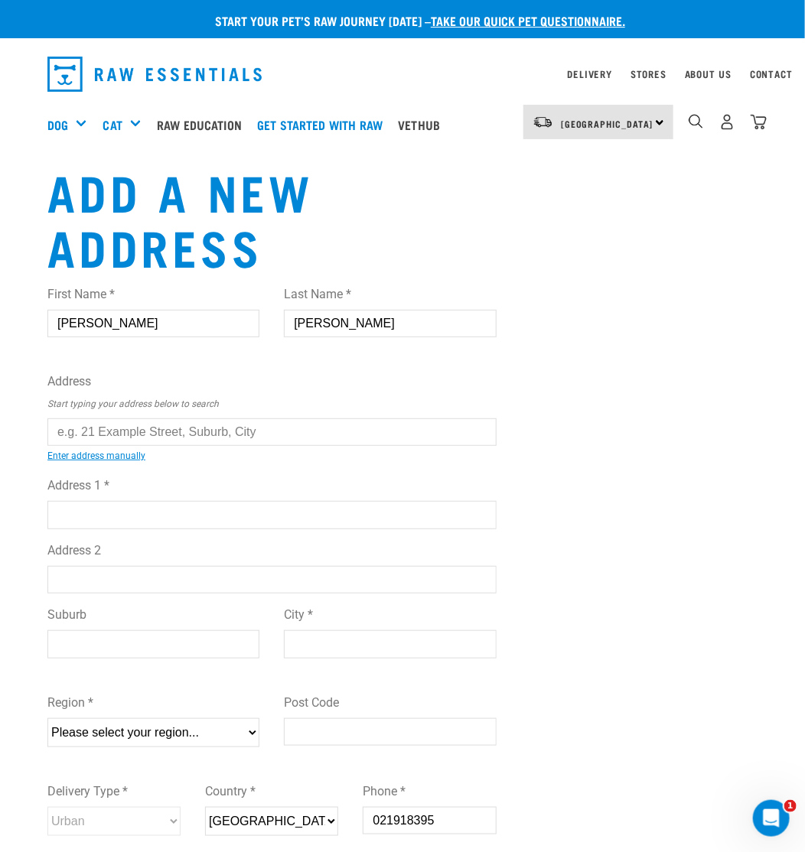
click at [145, 524] on input "Address 1 *" at bounding box center [271, 515] width 449 height 28
paste input "4/237 Main Rd North"
type input "4/237 Main Rd North"
click at [98, 584] on input "Address 2" at bounding box center [271, 580] width 449 height 28
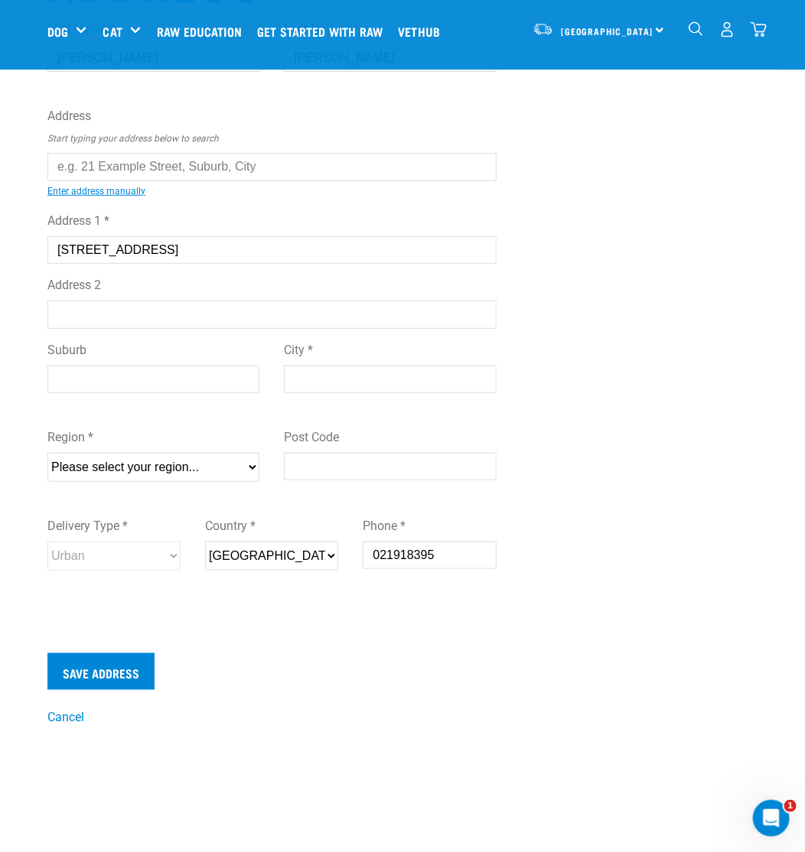
scroll to position [153, 0]
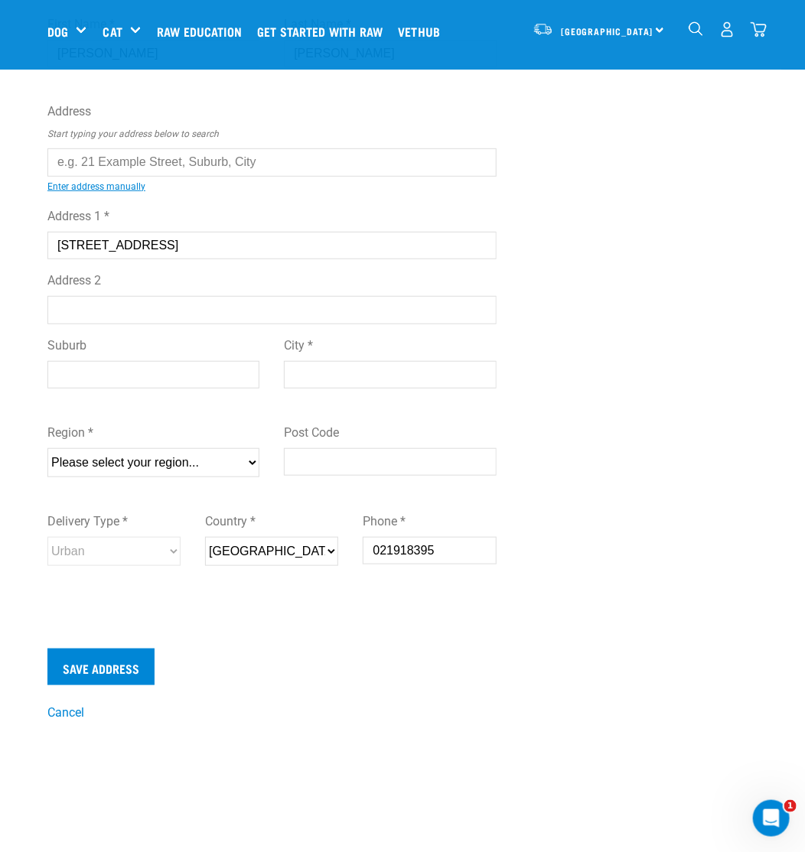
click at [110, 306] on input "Address 2" at bounding box center [271, 310] width 449 height 28
paste input "All things Organic"
type input "All things Organic"
click at [321, 377] on input "City *" at bounding box center [390, 375] width 212 height 28
paste input "Tairua"
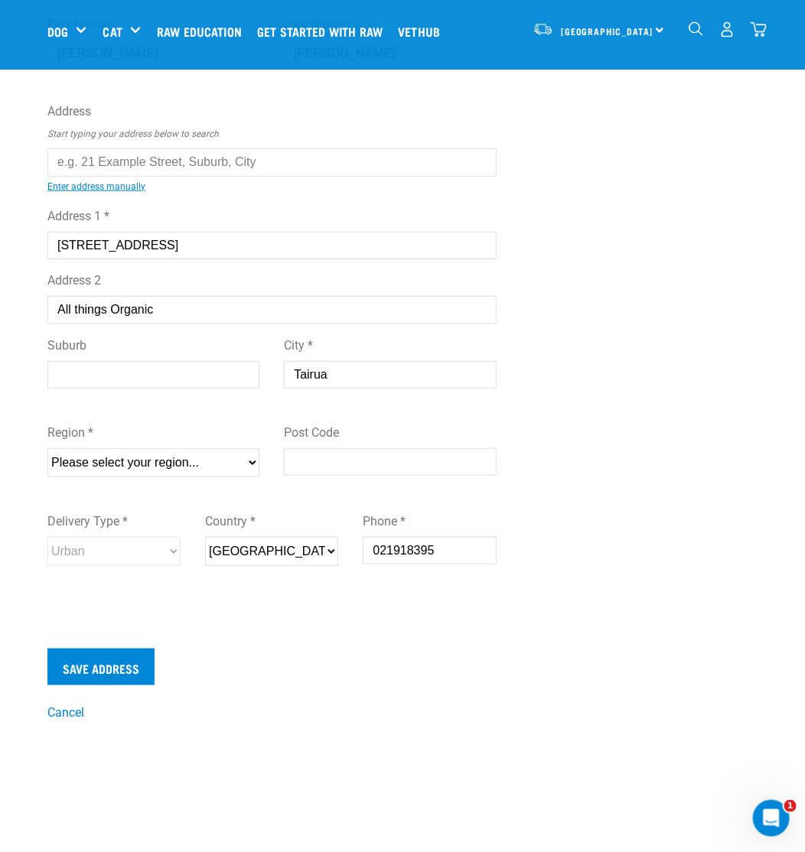
type input "Tairua"
click at [298, 453] on input "Post Code" at bounding box center [390, 462] width 212 height 28
type input "3508"
click at [191, 464] on select "Please select your region... Auckland Wellington Canterbury Marlborough Nelson …" at bounding box center [153, 462] width 212 height 29
click at [213, 459] on select "Please select your region... Auckland Wellington Canterbury Marlborough Nelson …" at bounding box center [153, 462] width 212 height 29
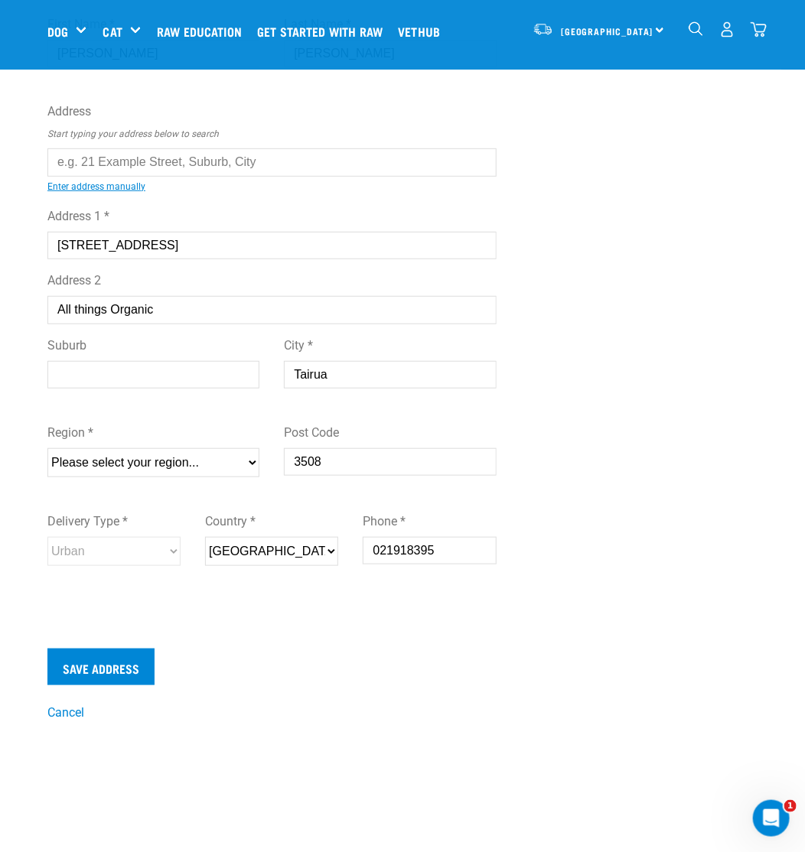
click at [338, 369] on input "Tairua" at bounding box center [390, 375] width 212 height 28
click at [141, 467] on select "Please select your region... Auckland Wellington Canterbury Marlborough Nelson …" at bounding box center [153, 462] width 212 height 29
click at [96, 389] on div "Suburb City * Tairua" at bounding box center [272, 367] width 474 height 87
click at [80, 376] on input "Suburb" at bounding box center [153, 375] width 212 height 28
click at [138, 456] on select "Please select your region... Auckland Wellington Canterbury Marlborough Nelson …" at bounding box center [153, 462] width 212 height 29
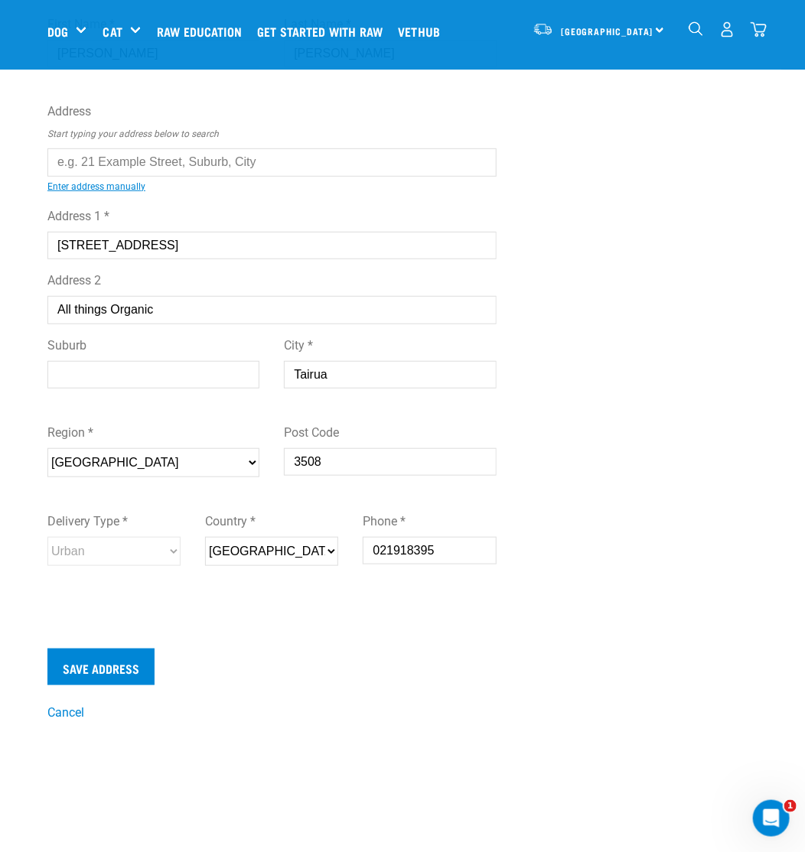
click at [148, 459] on select "Please select your region... Auckland Wellington Canterbury Marlborough Nelson …" at bounding box center [153, 462] width 212 height 29
select select "WKO"
click at [47, 448] on select "Please select your region... Auckland Wellington Canterbury Marlborough Nelson …" at bounding box center [153, 462] width 212 height 29
click at [112, 467] on select "Please select your region... Auckland Wellington Canterbury Marlborough Nelson …" at bounding box center [153, 462] width 212 height 29
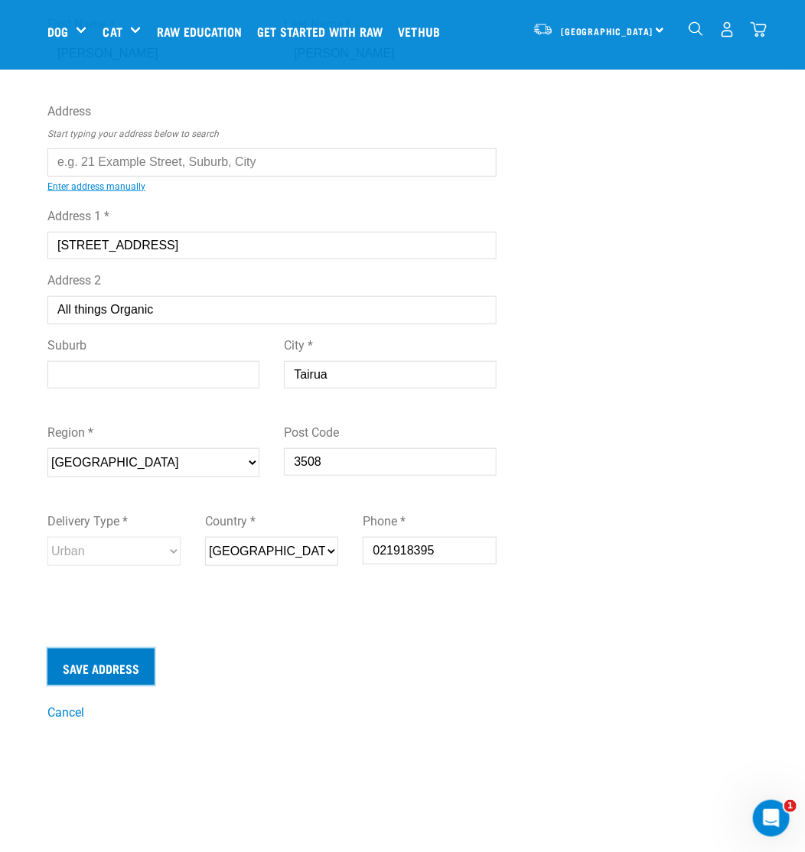
click at [106, 663] on input "Save Address" at bounding box center [100, 667] width 107 height 37
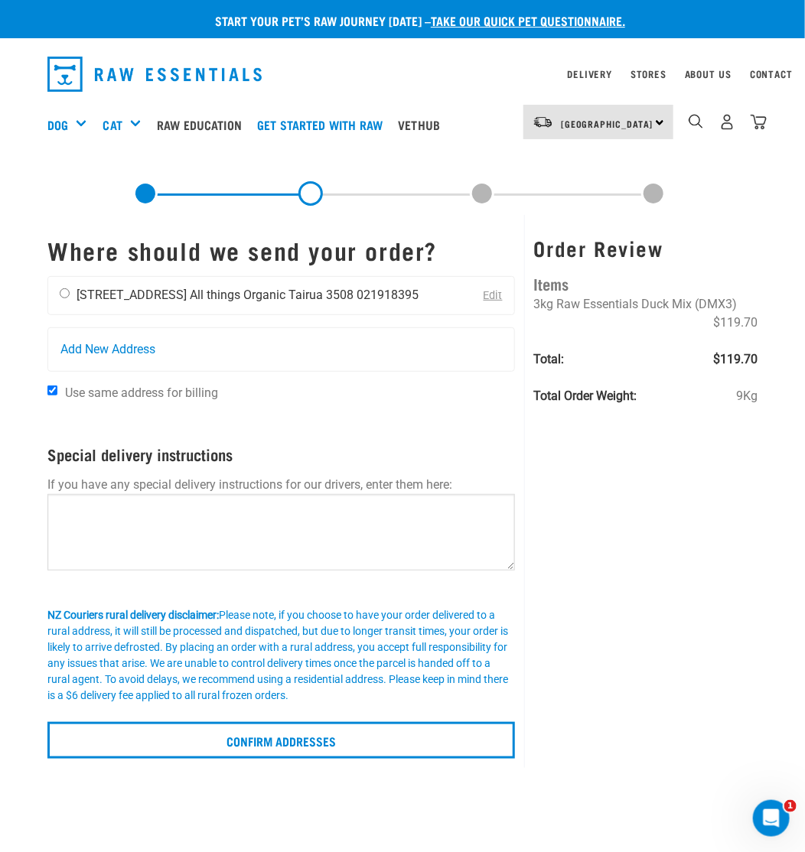
drag, startPoint x: 69, startPoint y: 295, endPoint x: 69, endPoint y: 303, distance: 8.4
click at [67, 297] on input "radio" at bounding box center [65, 293] width 10 height 10
radio input "true"
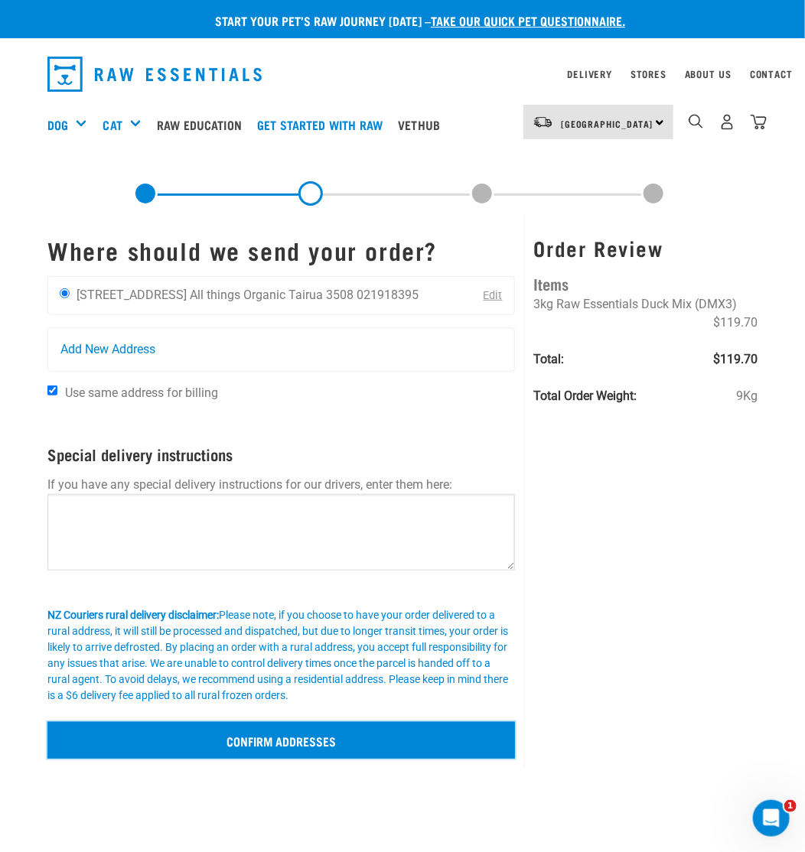
click at [314, 728] on input "Confirm addresses" at bounding box center [280, 740] width 467 height 37
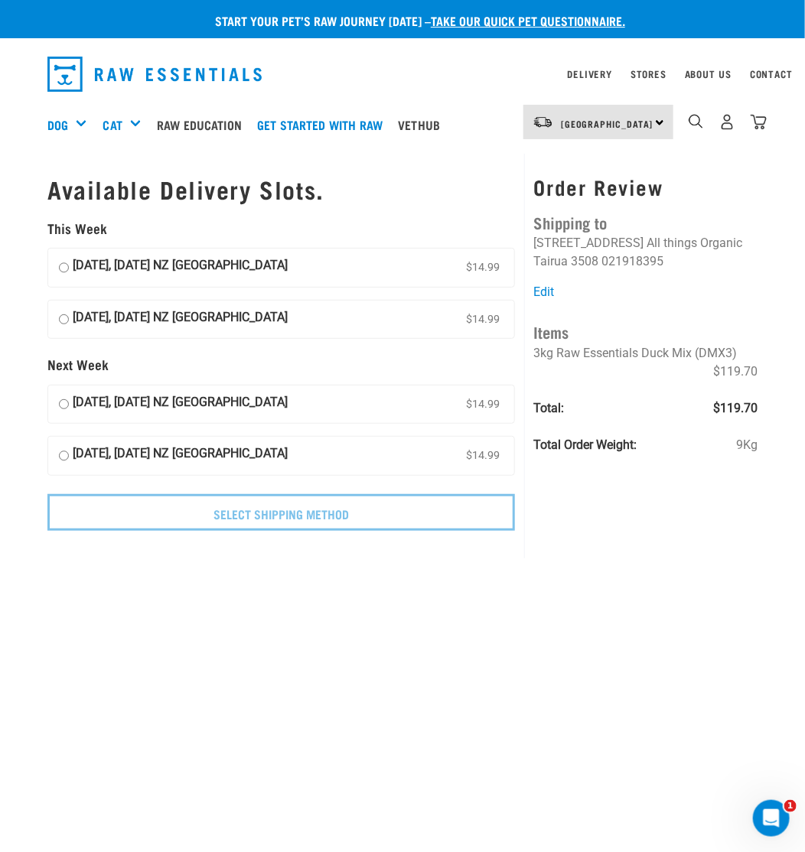
click at [64, 269] on input "[DATE], [DATE] NZ [GEOGRAPHIC_DATA] $14.99" at bounding box center [64, 267] width 10 height 23
radio input "true"
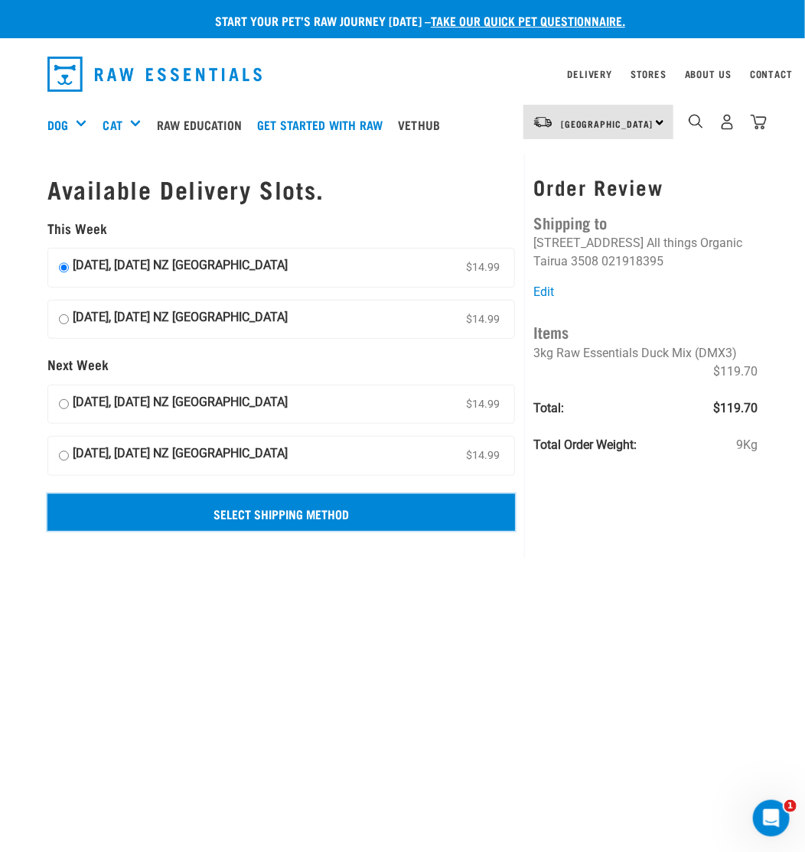
click at [277, 521] on input "Select Shipping Method" at bounding box center [280, 512] width 467 height 37
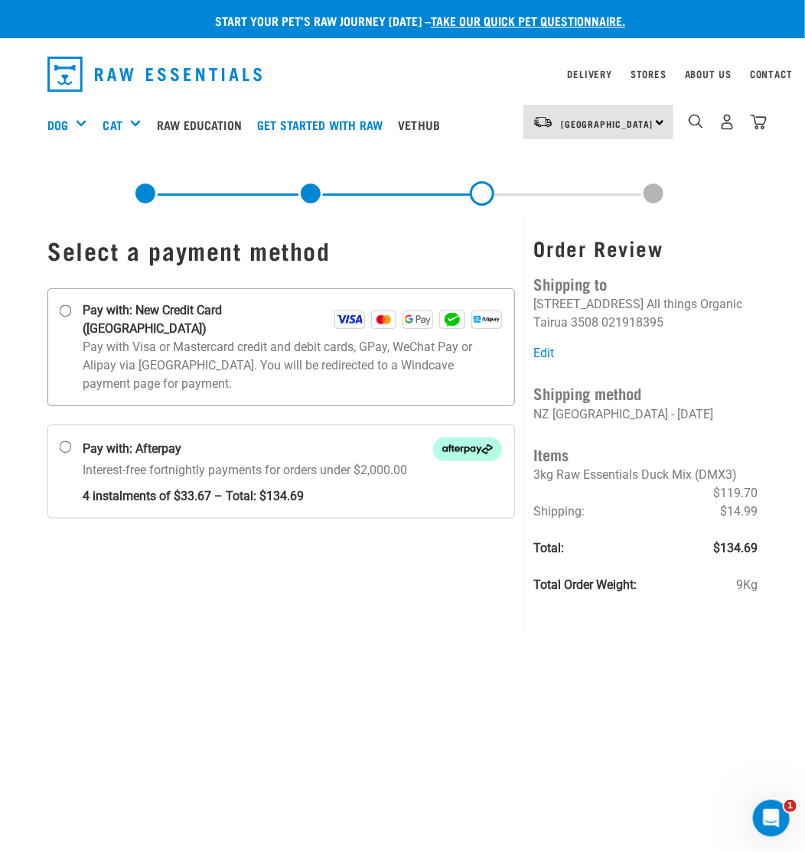
click at [62, 311] on input "Pay with: New Credit Card ([GEOGRAPHIC_DATA])" at bounding box center [66, 311] width 12 height 12
radio input "true"
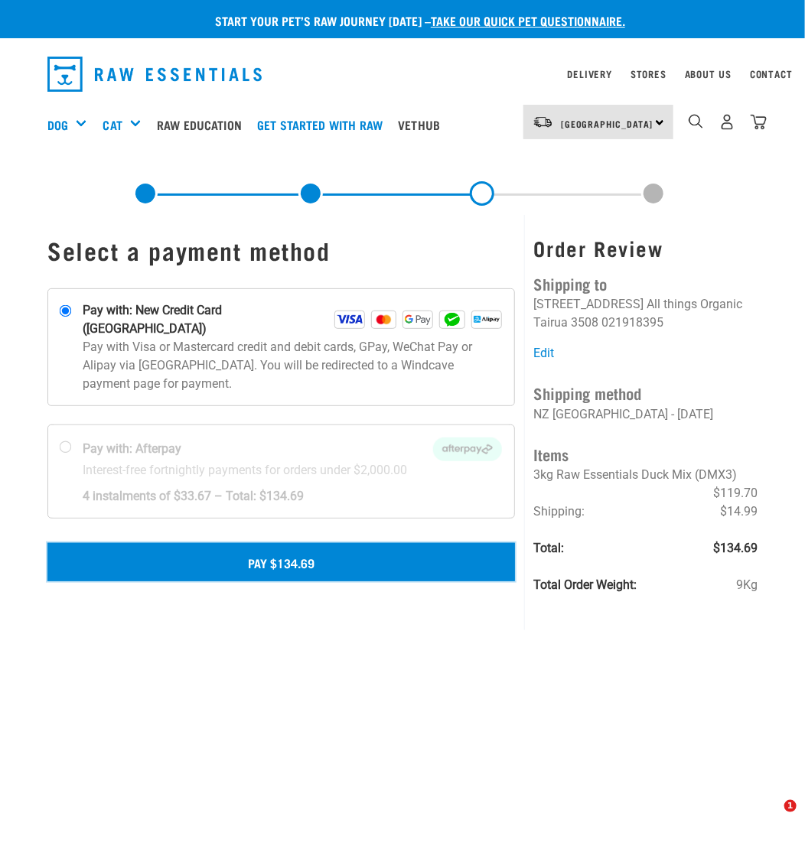
click at [235, 543] on button "Pay $134.69" at bounding box center [280, 562] width 467 height 38
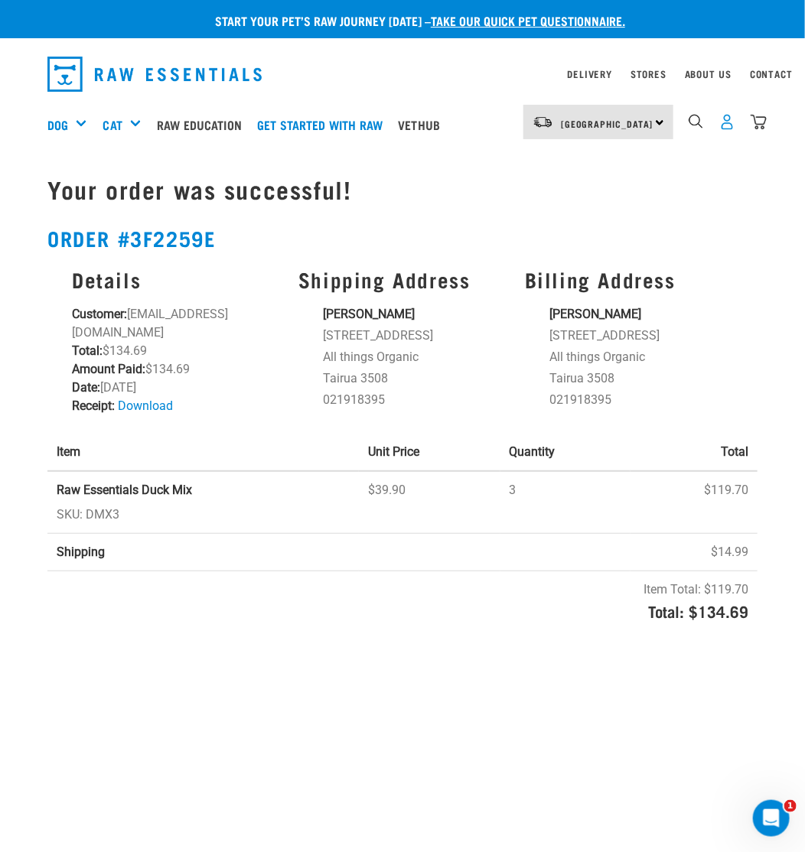
click at [729, 122] on img "dropdown navigation" at bounding box center [727, 122] width 16 height 16
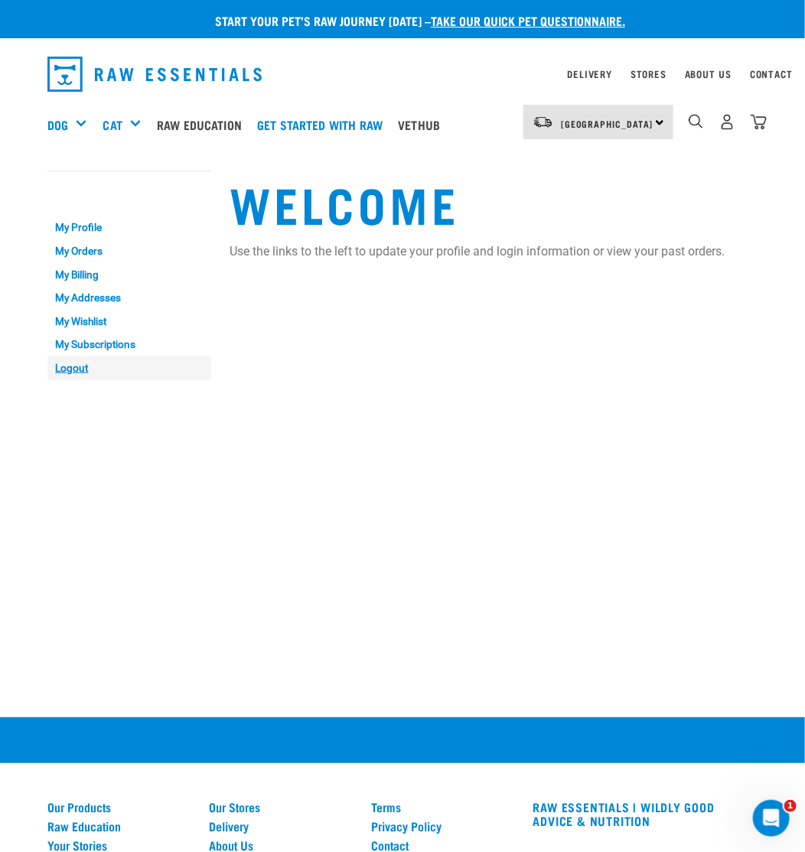
click at [79, 371] on link "Logout" at bounding box center [129, 368] width 164 height 24
